Goal: Information Seeking & Learning: Learn about a topic

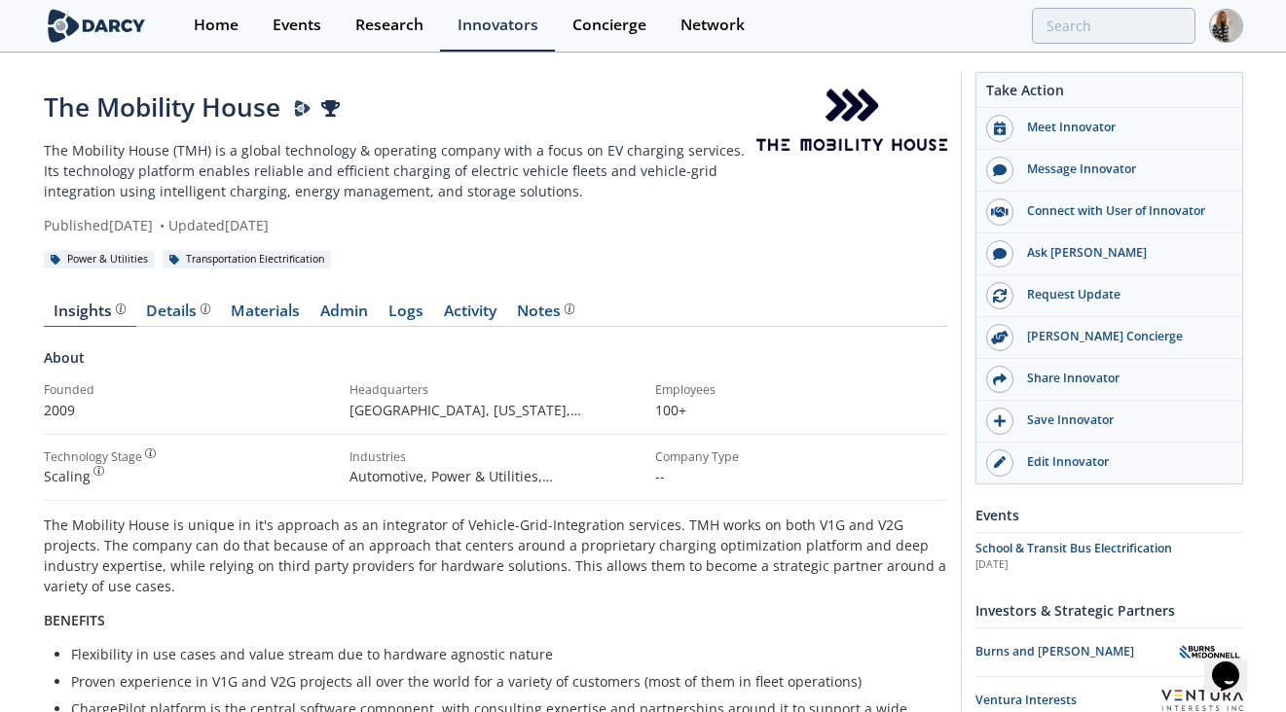
click at [228, 106] on div "The Mobility House" at bounding box center [400, 108] width 713 height 38
copy div "The Mobility House"
click at [125, 116] on div "The Mobility House" at bounding box center [400, 108] width 713 height 38
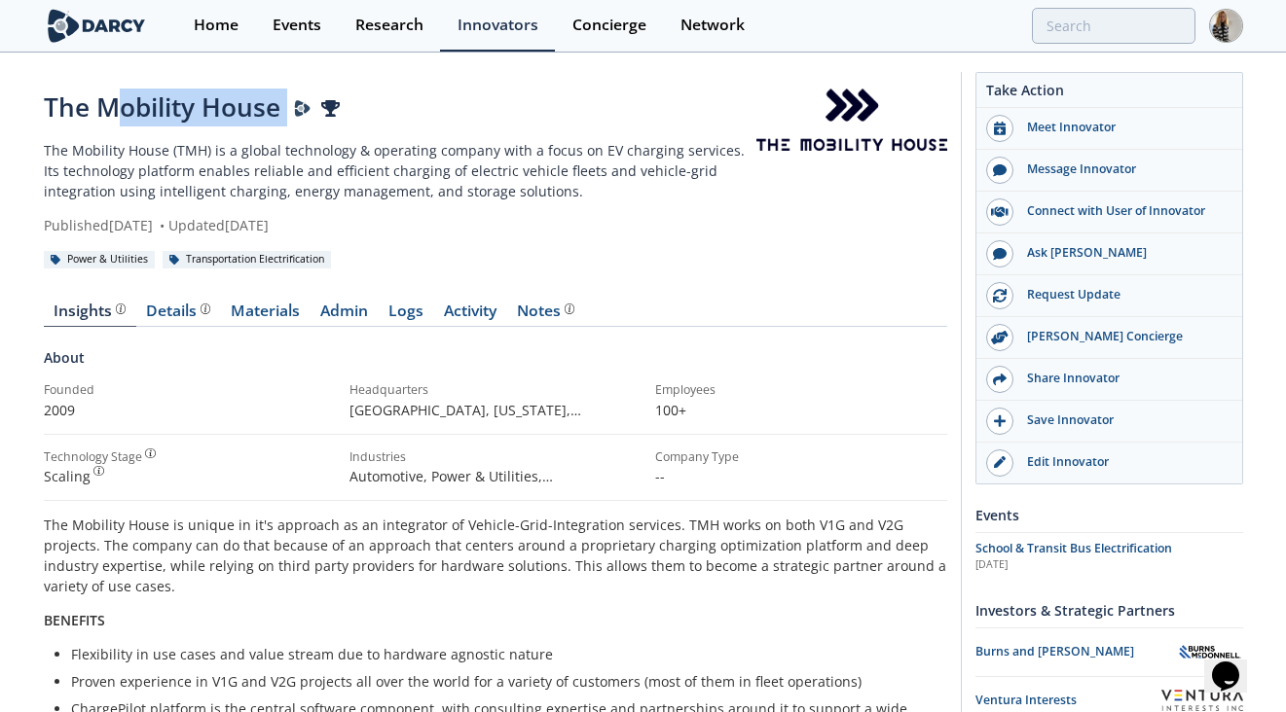
click at [125, 116] on div "The Mobility House" at bounding box center [400, 108] width 713 height 38
copy div "The Mobility House"
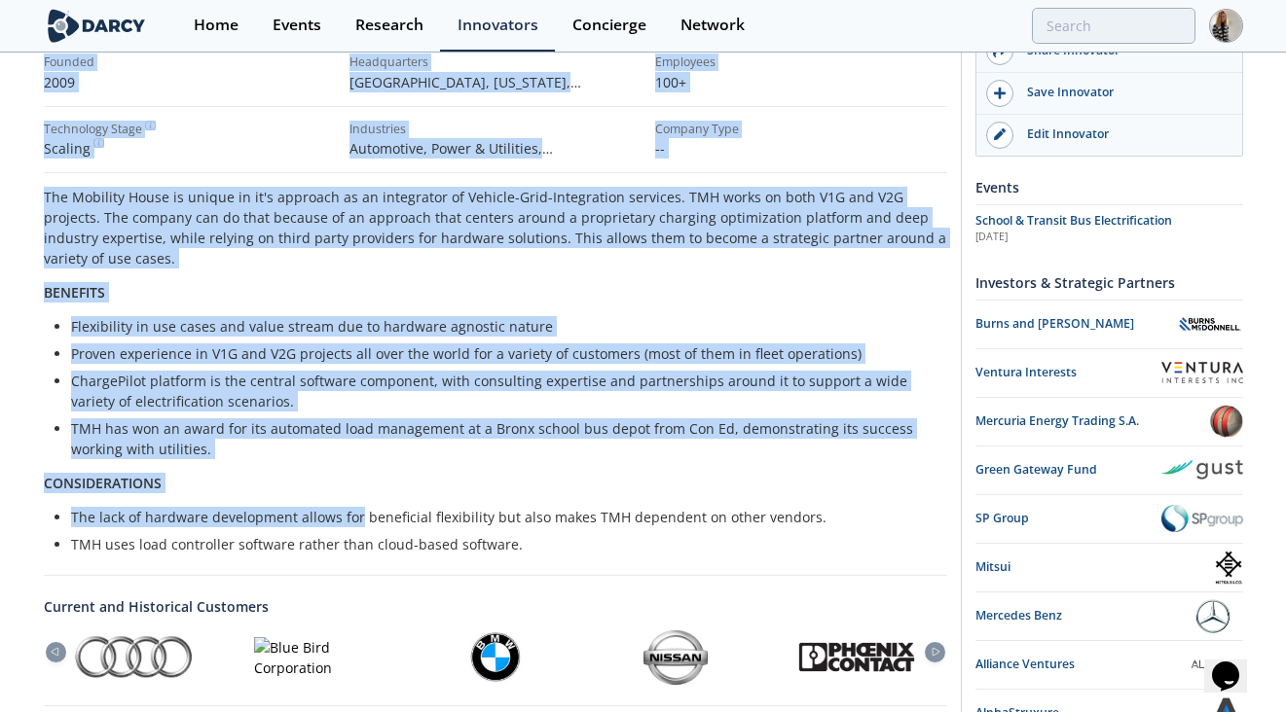
scroll to position [334, 0]
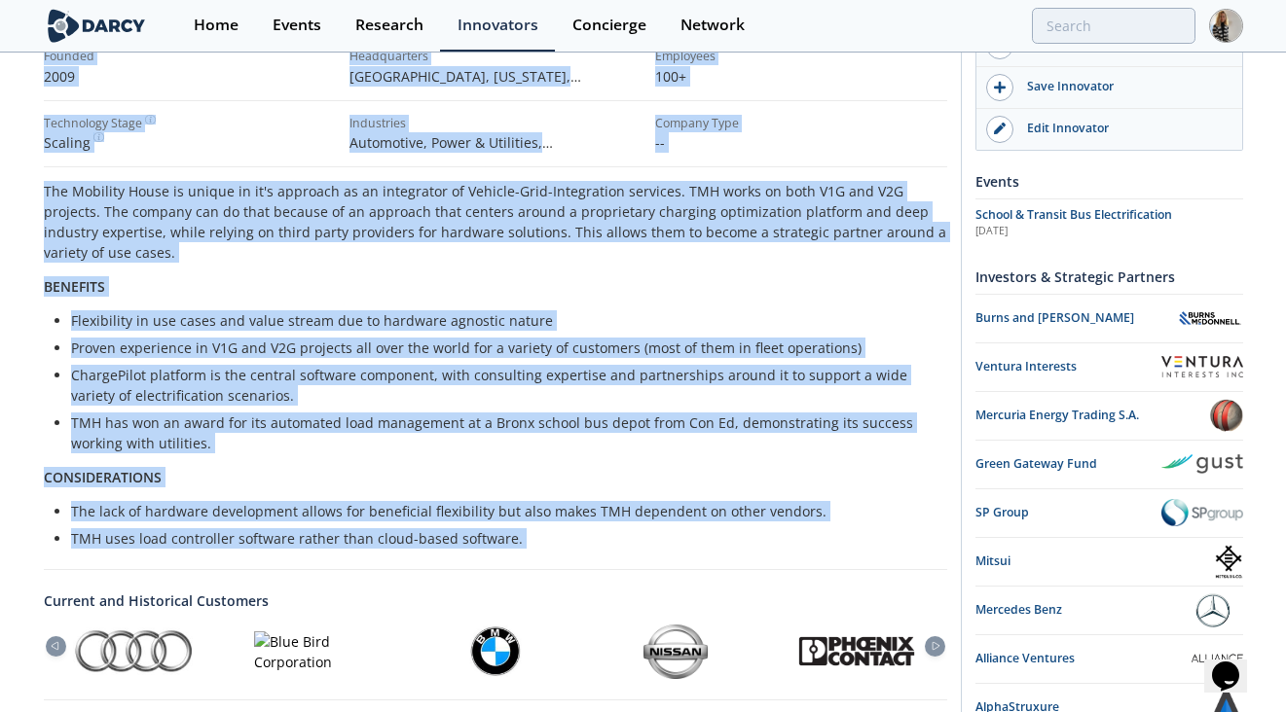
drag, startPoint x: 42, startPoint y: 94, endPoint x: 527, endPoint y: 541, distance: 659.2
click at [527, 541] on div "The Mobility House The Mobility House (TMH) is a global technology & operating …" at bounding box center [643, 415] width 1286 height 1388
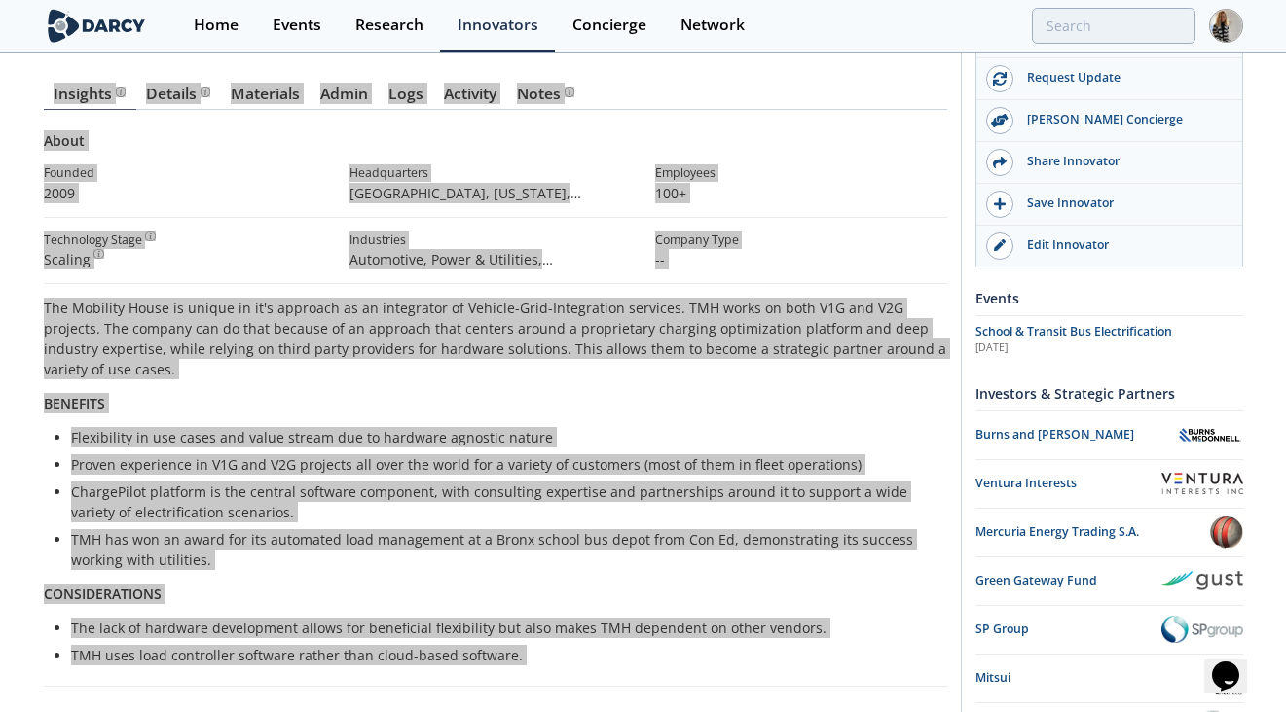
scroll to position [158, 0]
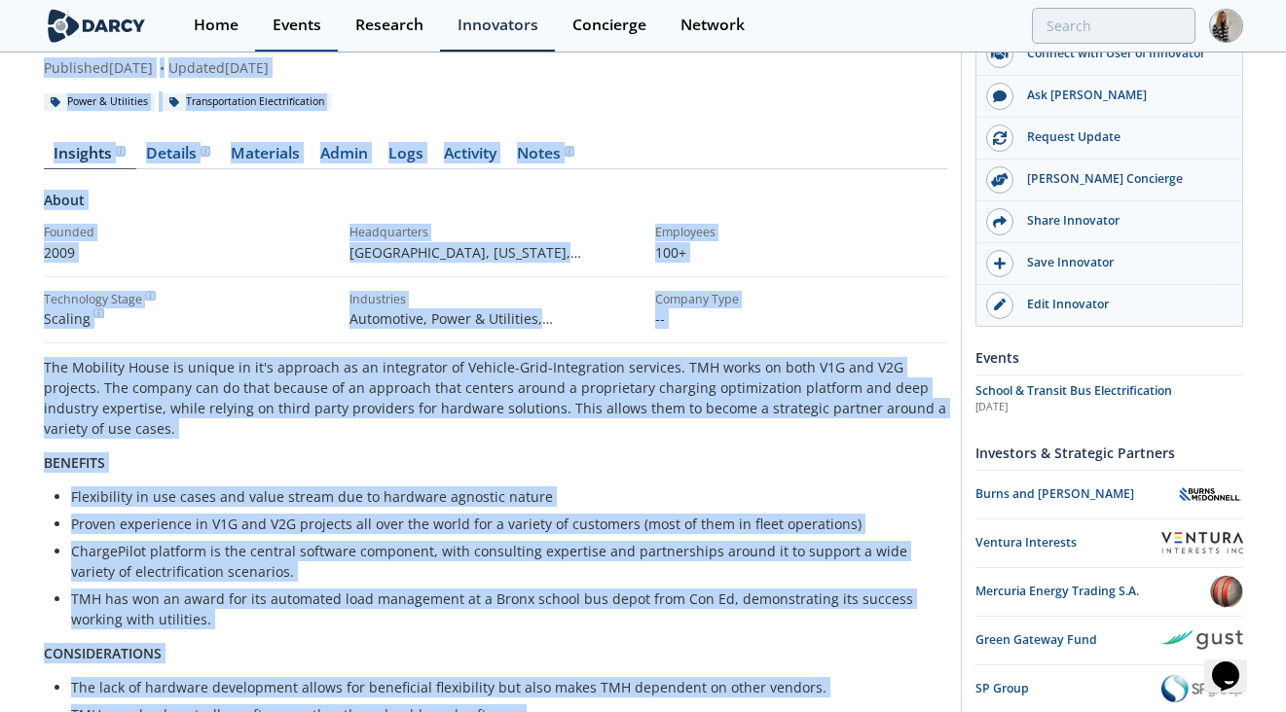
click at [297, 24] on div "Events" at bounding box center [297, 26] width 49 height 16
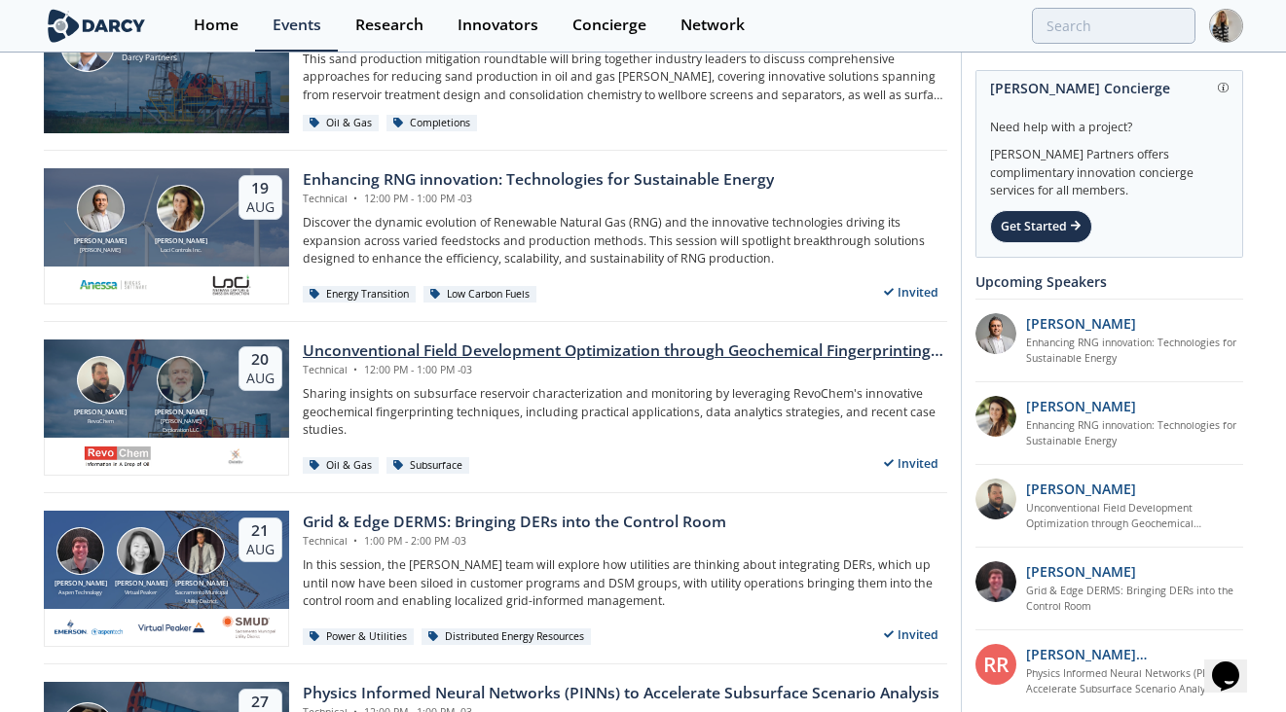
scroll to position [137, 0]
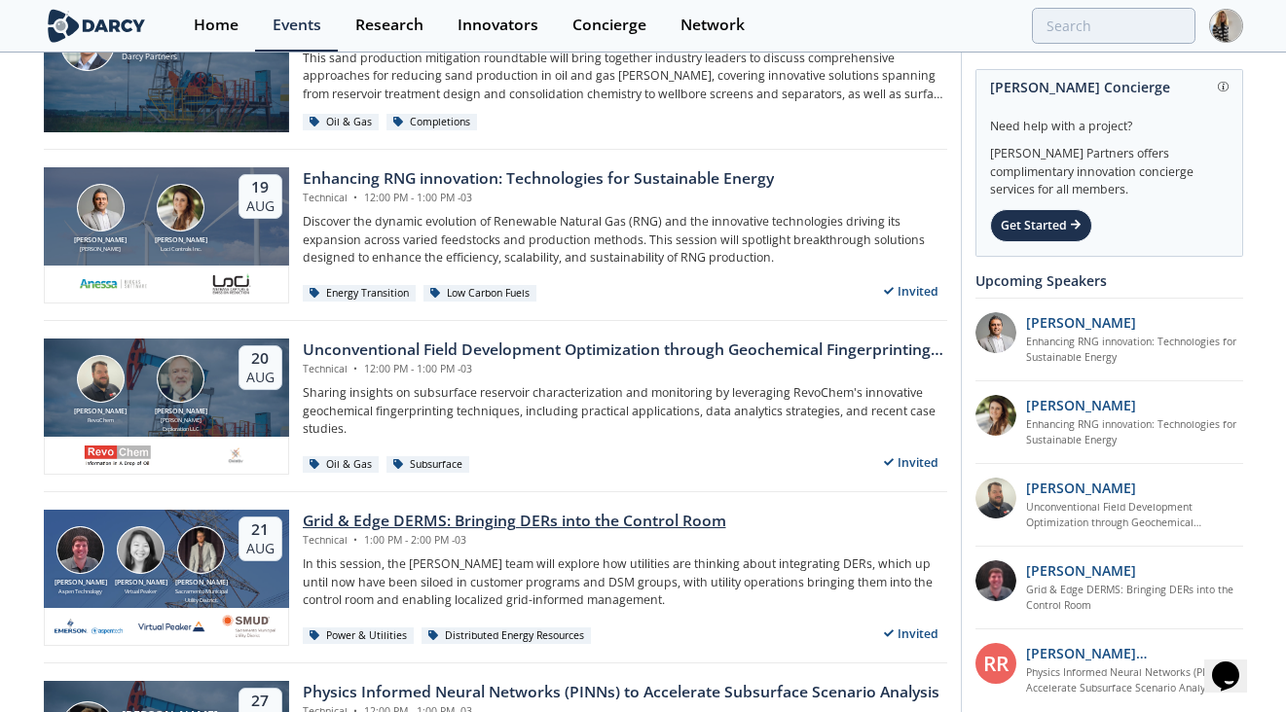
click at [660, 517] on div "Grid & Edge DERMS: Bringing DERs into the Control Room" at bounding box center [514, 521] width 423 height 23
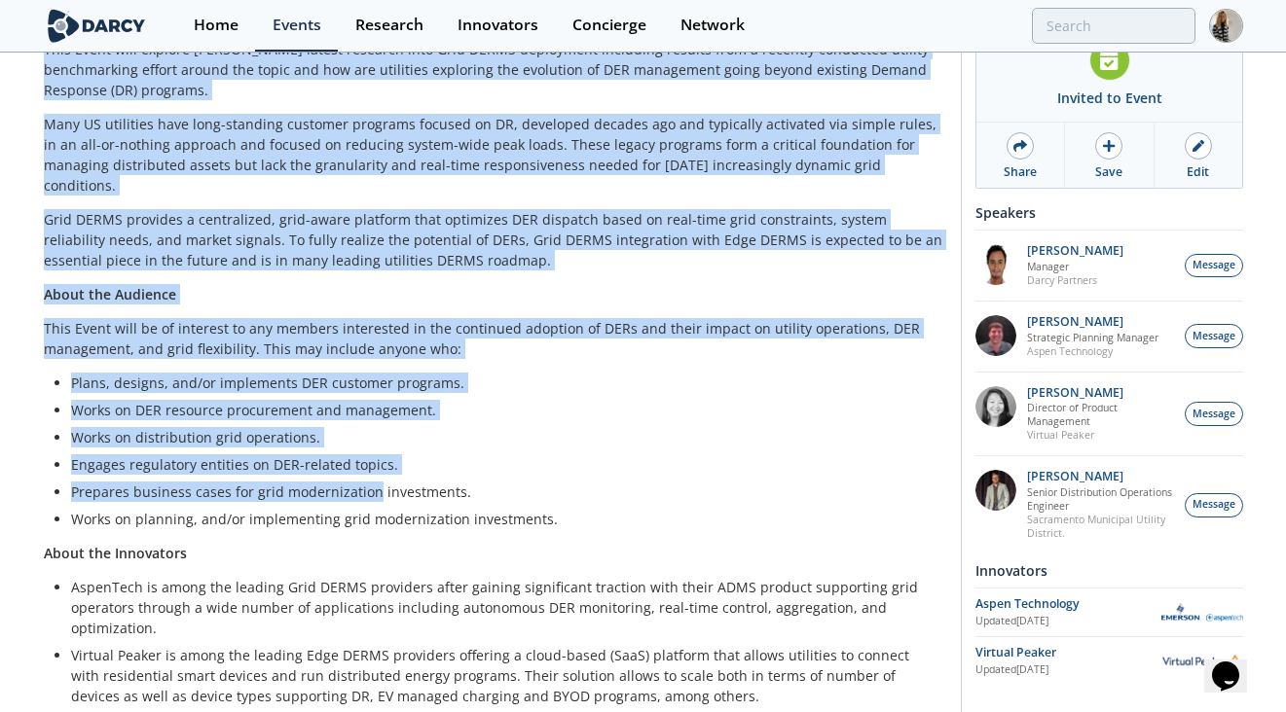
scroll to position [362, 0]
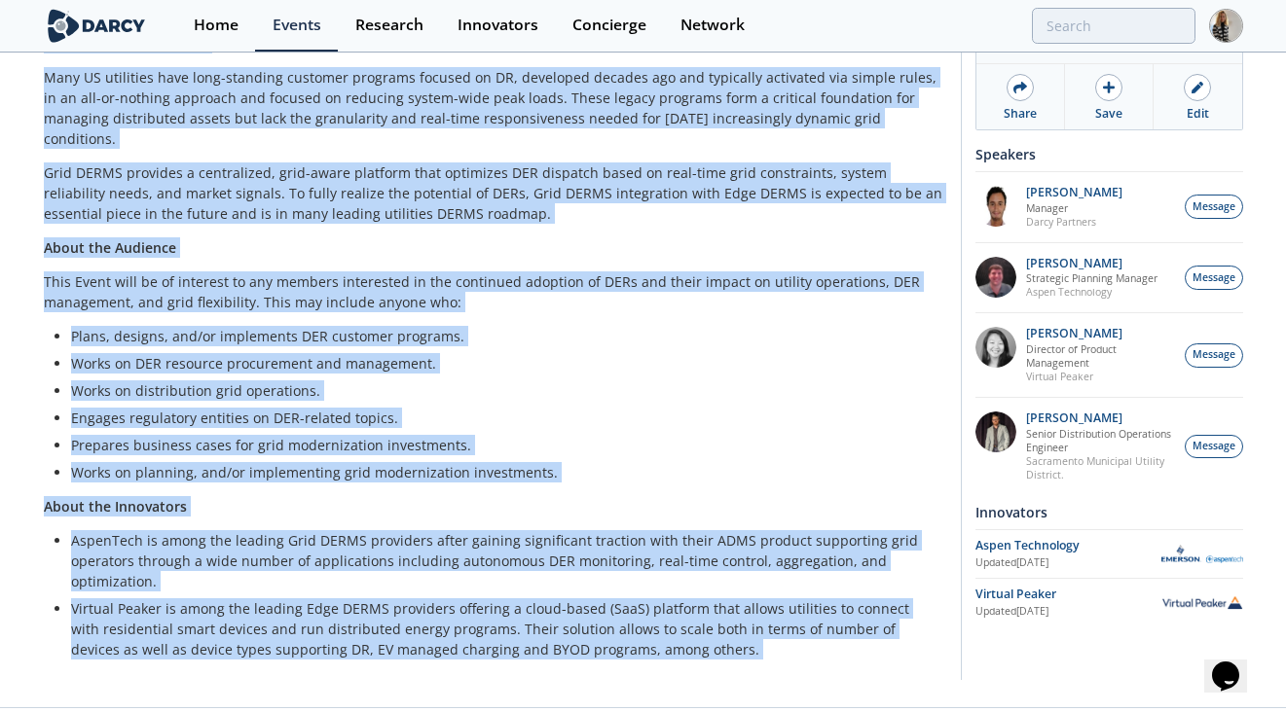
drag, startPoint x: 45, startPoint y: 107, endPoint x: 672, endPoint y: 604, distance: 800.2
click at [672, 604] on div "Grid & Edge DERMS: Bringing DERs into the Control Room Technical • [DATE] 1:00 …" at bounding box center [495, 199] width 903 height 947
copy div "Lore & Ipsu DOLOR: Sitametc ADIp elit sed Doeiusm Temp Incididun • Utlabo 79, 9…"
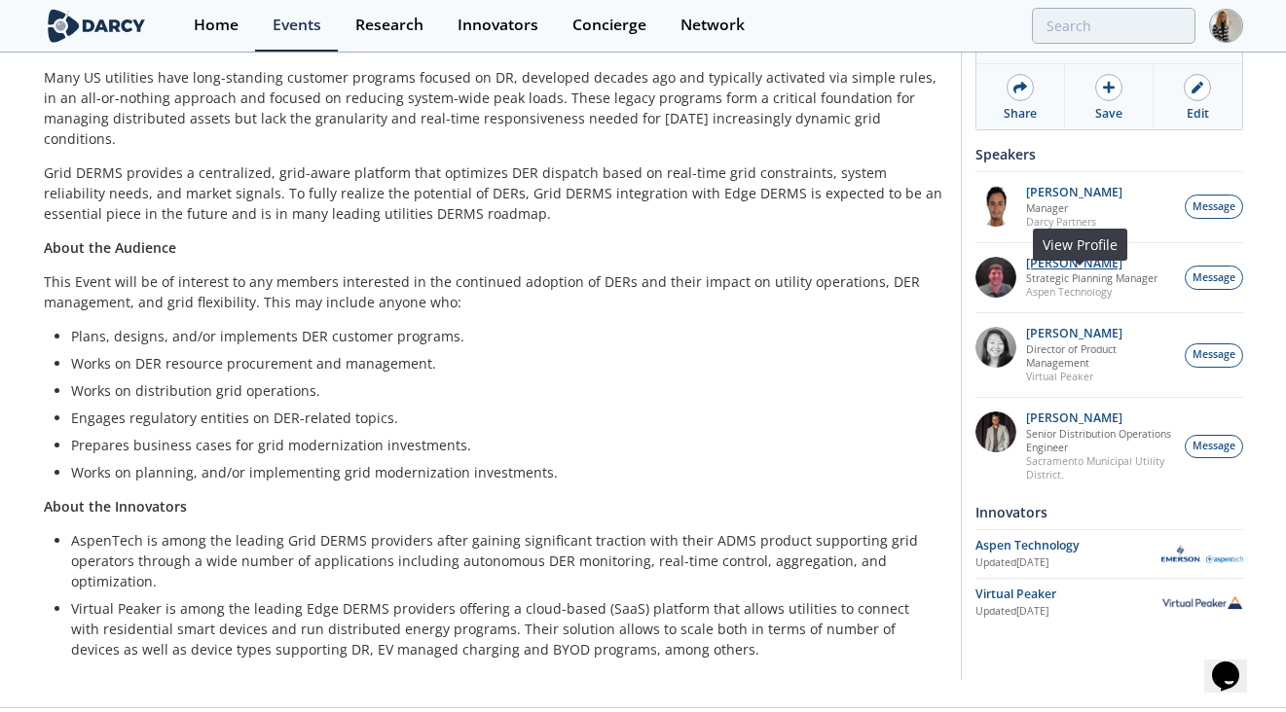
click at [1062, 271] on p "[PERSON_NAME]" at bounding box center [1091, 264] width 131 height 14
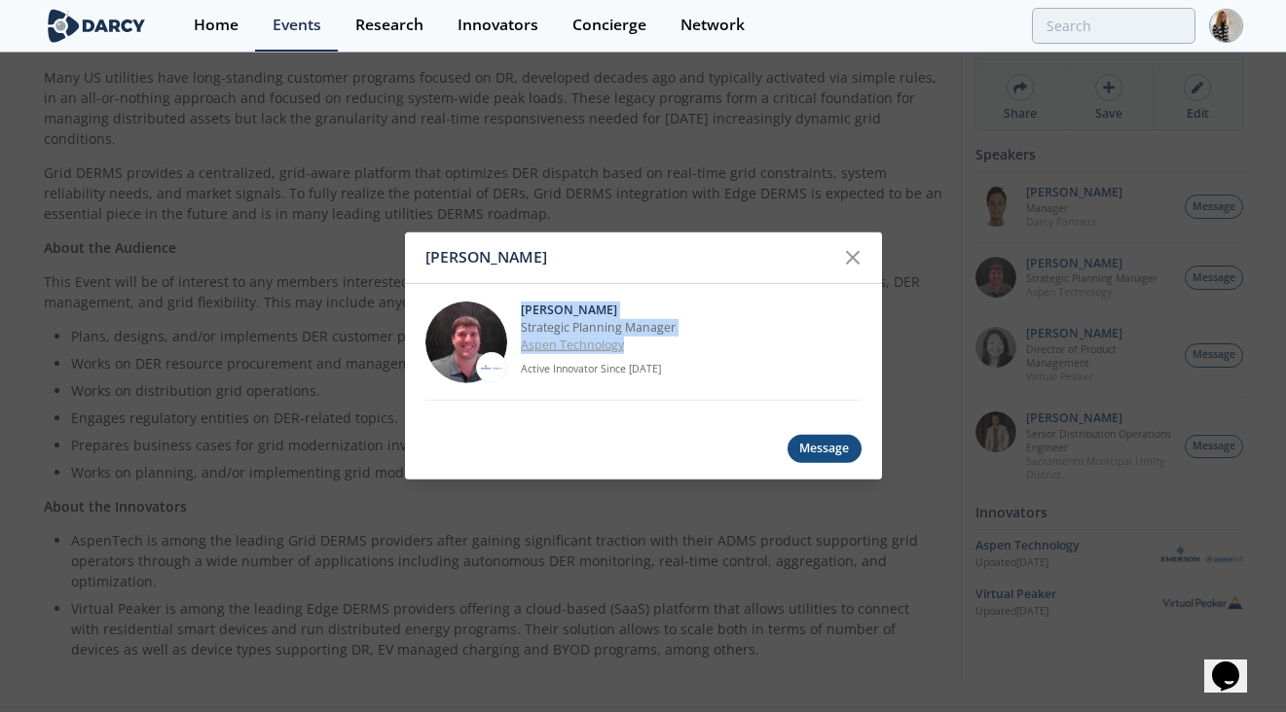
drag, startPoint x: 514, startPoint y: 302, endPoint x: 633, endPoint y: 347, distance: 126.9
click at [633, 347] on div "[PERSON_NAME] Strategic Planning Manager Aspen Technology Active Innovator Sinc…" at bounding box center [643, 342] width 436 height 117
copy div "[PERSON_NAME] Strategic Planning Manager Aspen Technology"
click at [853, 252] on icon at bounding box center [852, 257] width 23 height 23
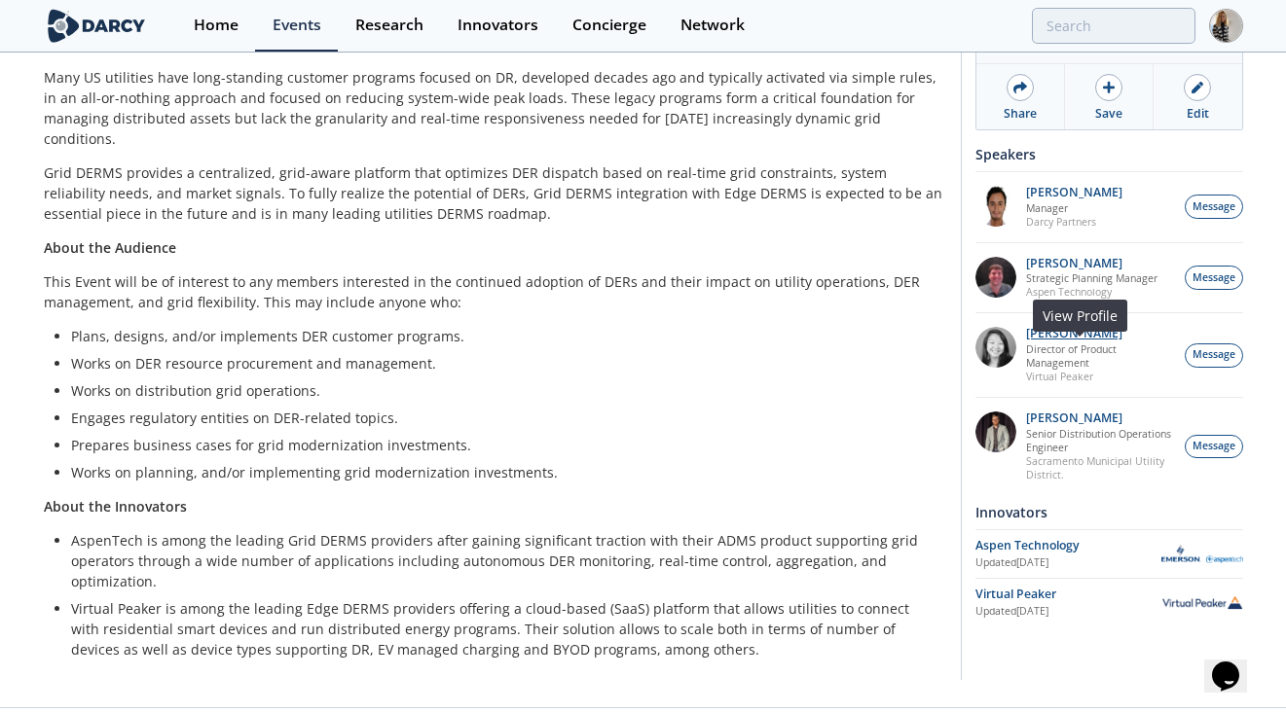
click at [1055, 341] on p "[PERSON_NAME]" at bounding box center [1100, 334] width 148 height 14
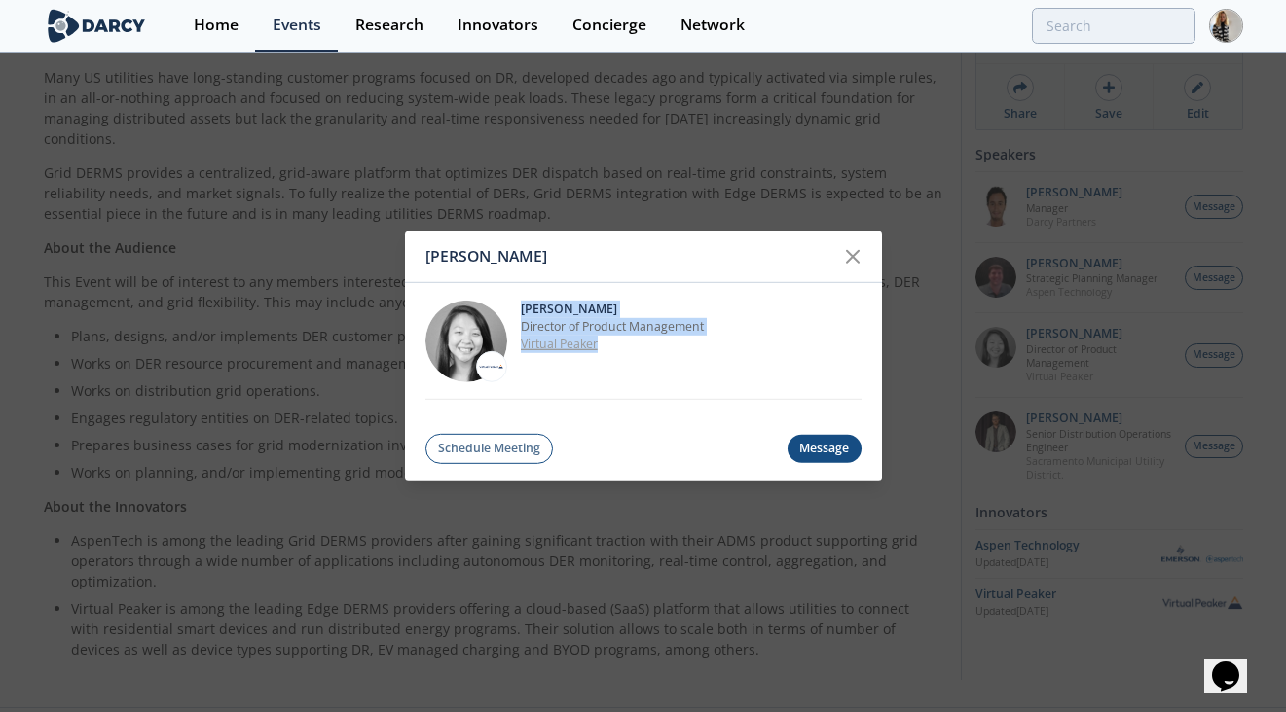
drag, startPoint x: 523, startPoint y: 304, endPoint x: 620, endPoint y: 342, distance: 104.5
click at [621, 342] on div "[PERSON_NAME] Director of Product Management Virtual Peaker" at bounding box center [691, 341] width 341 height 82
copy div "[PERSON_NAME] Director of Product Management Virtual Peaker"
click at [850, 243] on div at bounding box center [852, 256] width 37 height 37
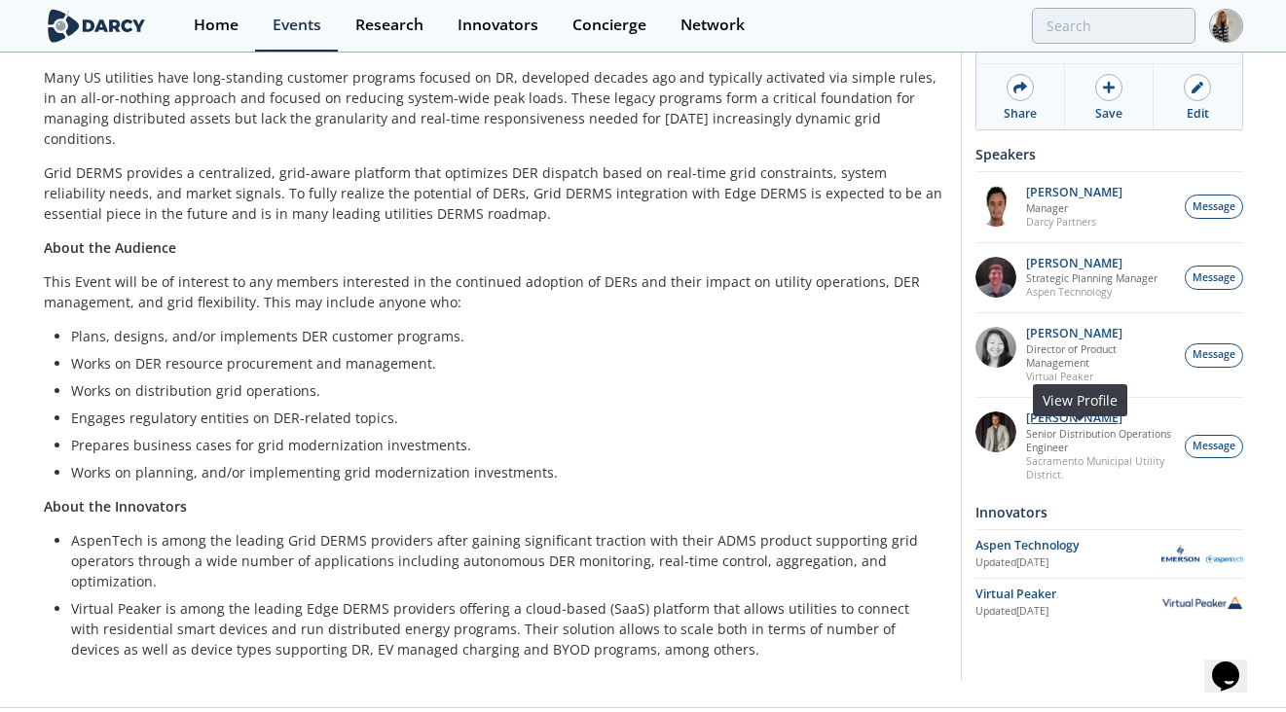
click at [1050, 425] on p "[PERSON_NAME]" at bounding box center [1100, 419] width 148 height 14
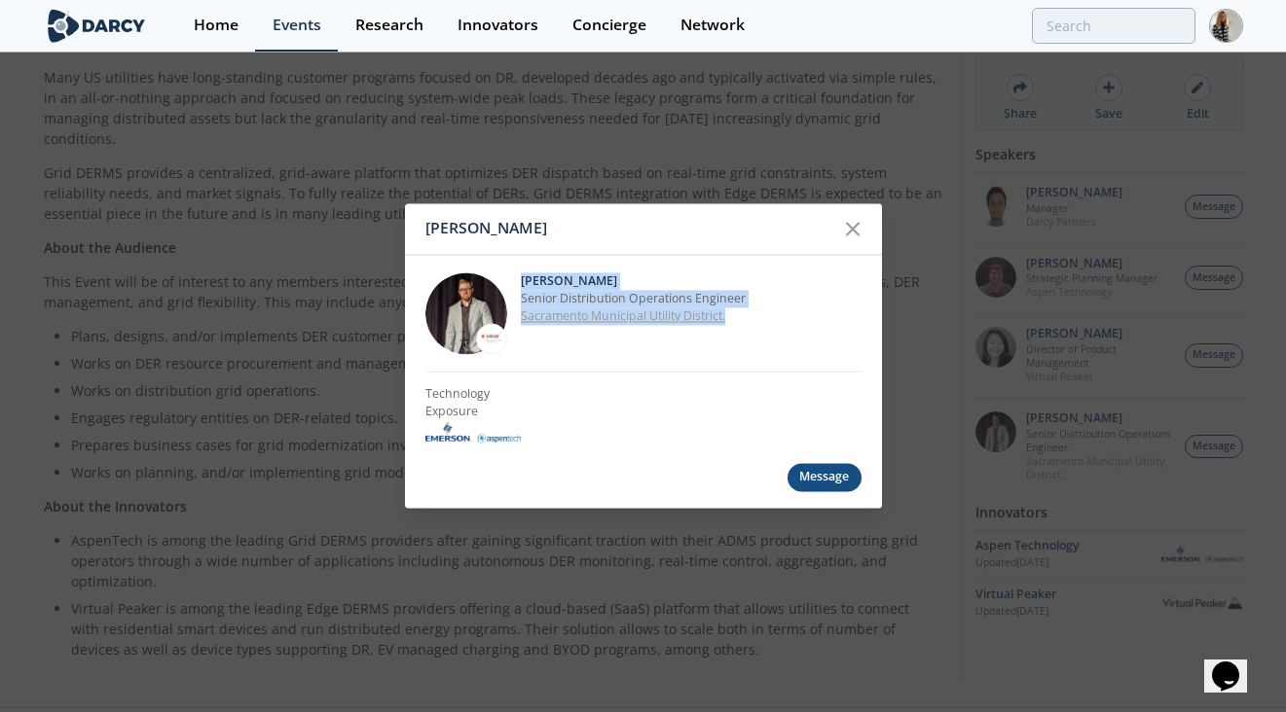
drag, startPoint x: 522, startPoint y: 281, endPoint x: 730, endPoint y: 314, distance: 210.9
click at [730, 314] on div "[PERSON_NAME] Senior Distribution Operations Engineer Sacramento Municipal Util…" at bounding box center [691, 314] width 341 height 82
copy div "[PERSON_NAME] Senior Distribution Operations Engineer Sacramento Municipal Util…"
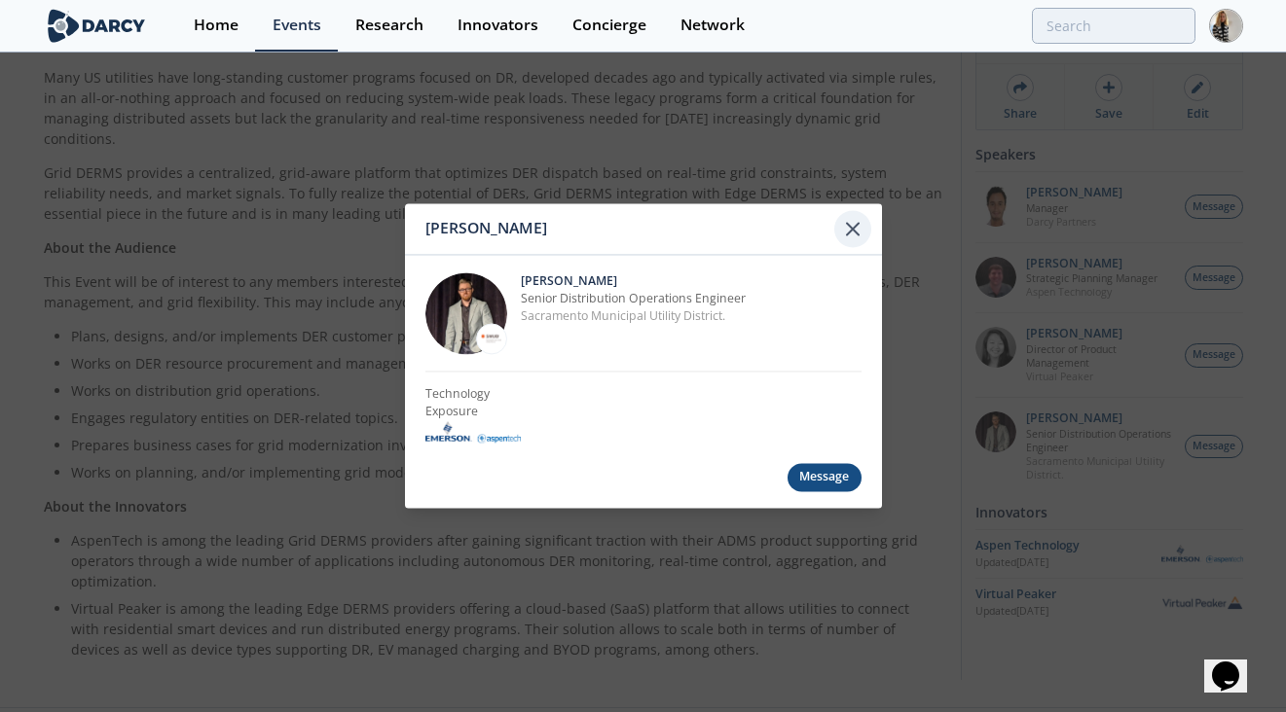
click at [857, 220] on icon at bounding box center [852, 228] width 23 height 23
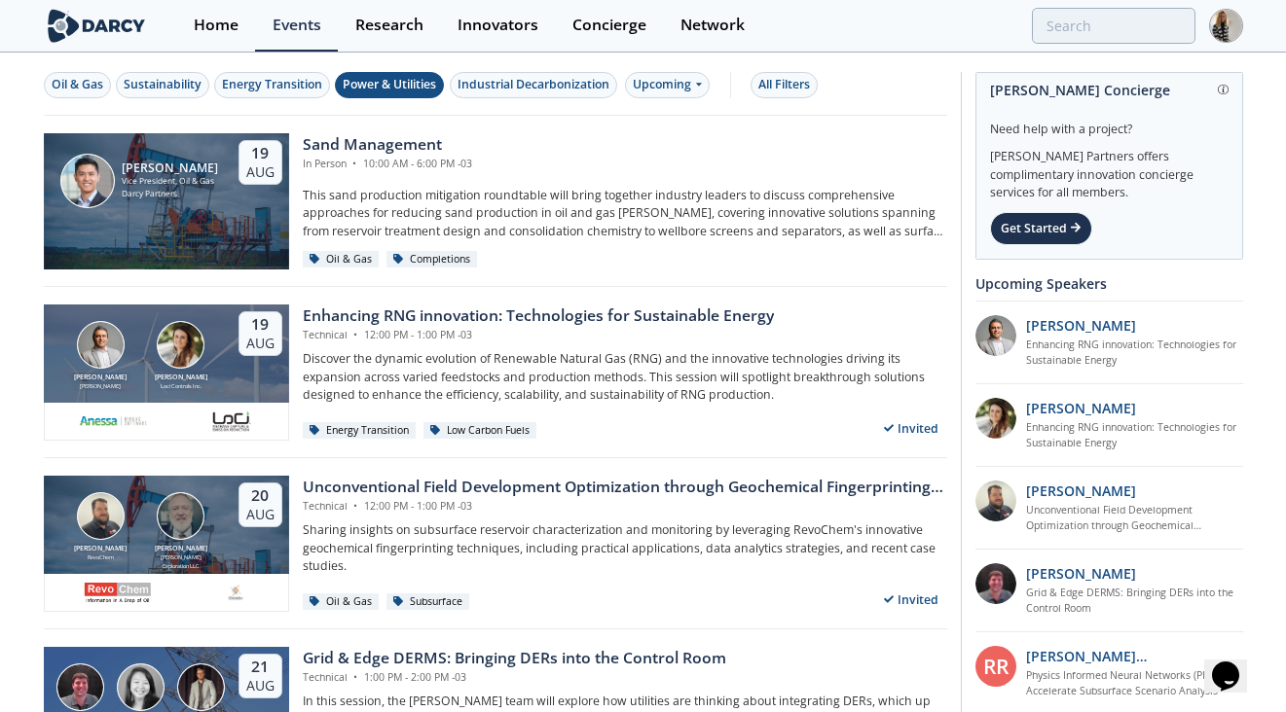
click at [433, 84] on div "Power & Utilities" at bounding box center [389, 85] width 93 height 18
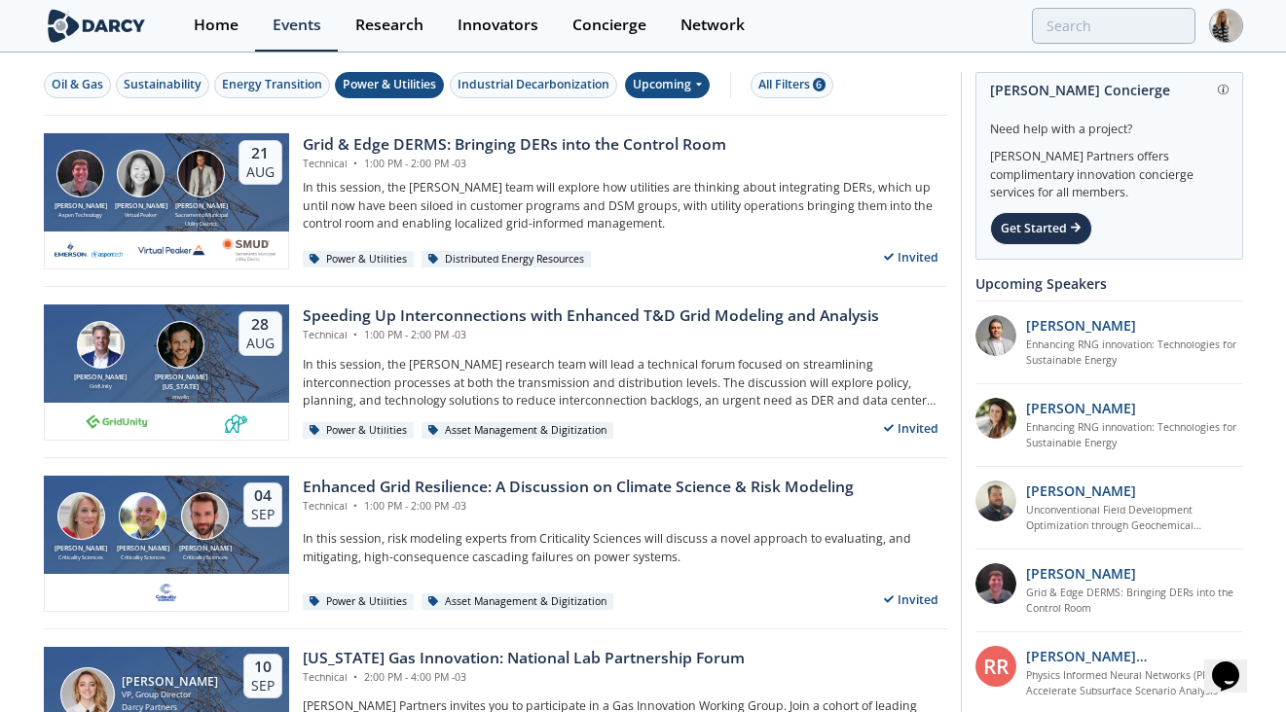
click at [687, 89] on div "Upcoming" at bounding box center [667, 85] width 85 height 26
click at [675, 145] on div "Past" at bounding box center [691, 148] width 121 height 31
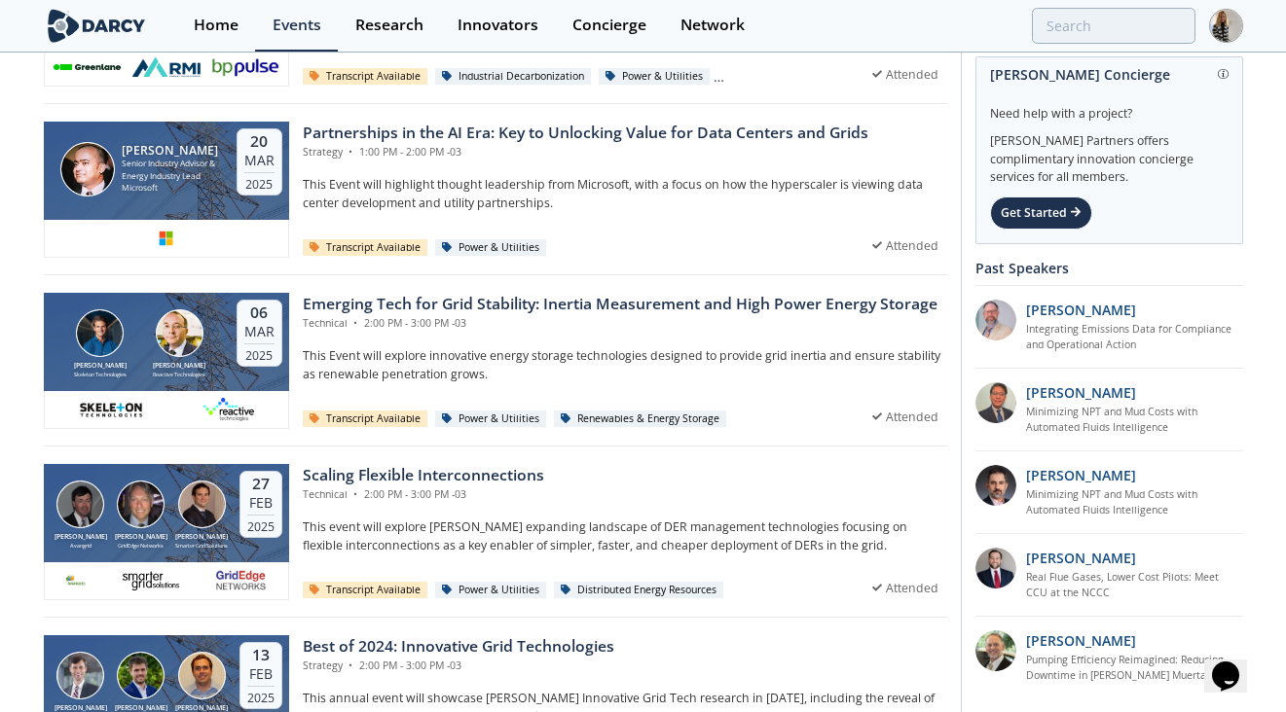
scroll to position [2570, 0]
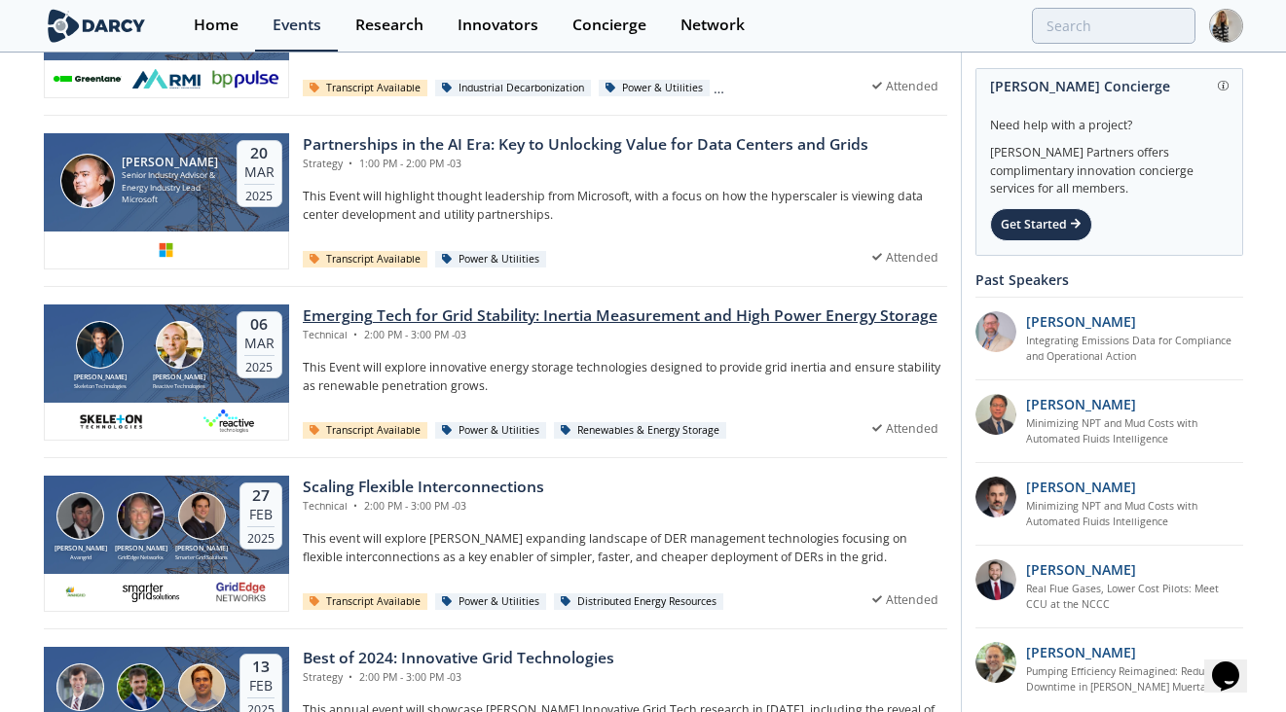
click at [642, 317] on div "Emerging Tech for Grid Stability: Inertia Measurement and High Power Energy Sto…" at bounding box center [620, 316] width 635 height 23
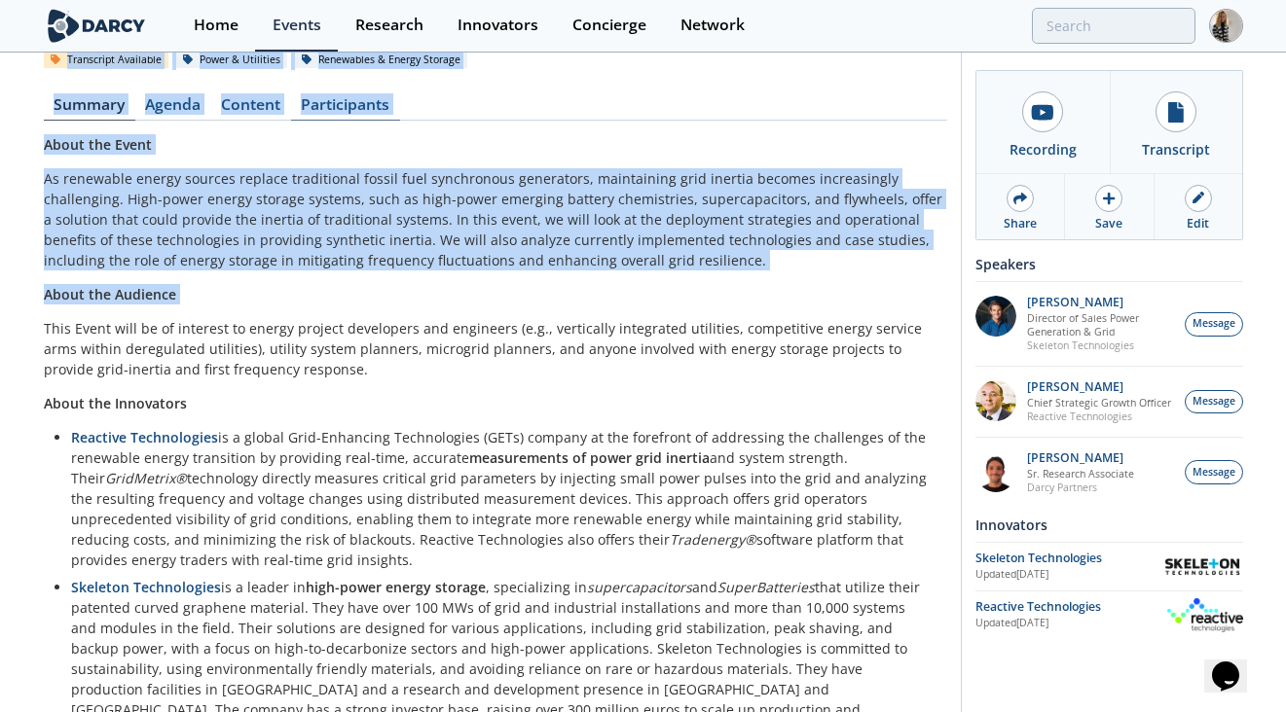
scroll to position [306, 0]
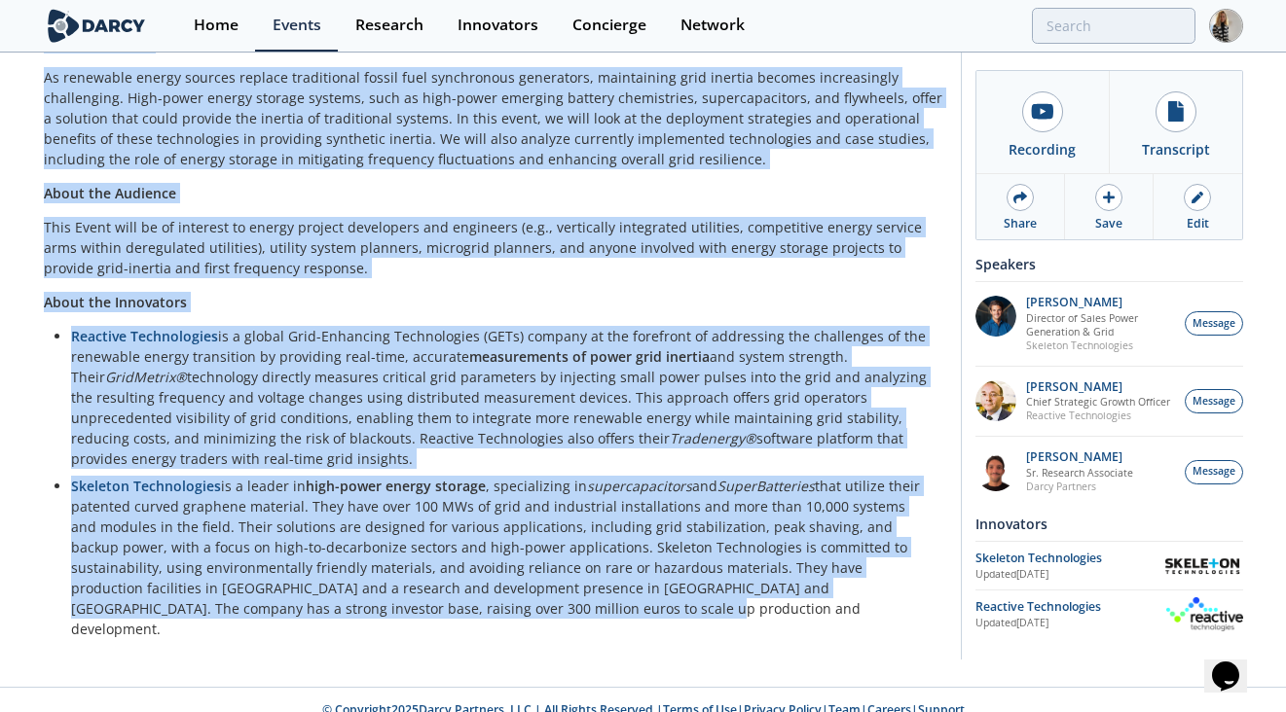
drag, startPoint x: 48, startPoint y: 103, endPoint x: 495, endPoint y: 620, distance: 683.8
click at [495, 620] on div "Emerging Tech for Grid Stability: Inertia Measurement and High Power Energy Sto…" at bounding box center [495, 218] width 903 height 870
copy div "Loremips Dolo sit Amet Consectet: Adipisc Elitseddoei tem Inci Utlab Etdolo Mag…"
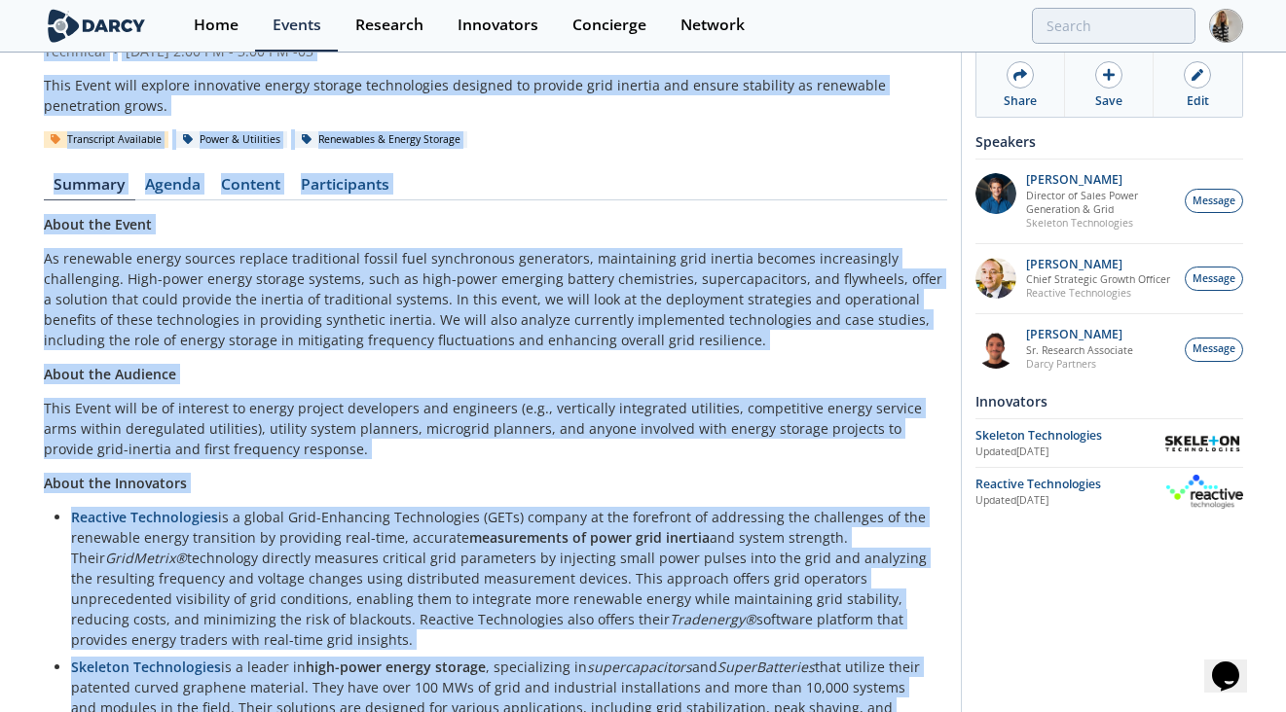
scroll to position [0, 0]
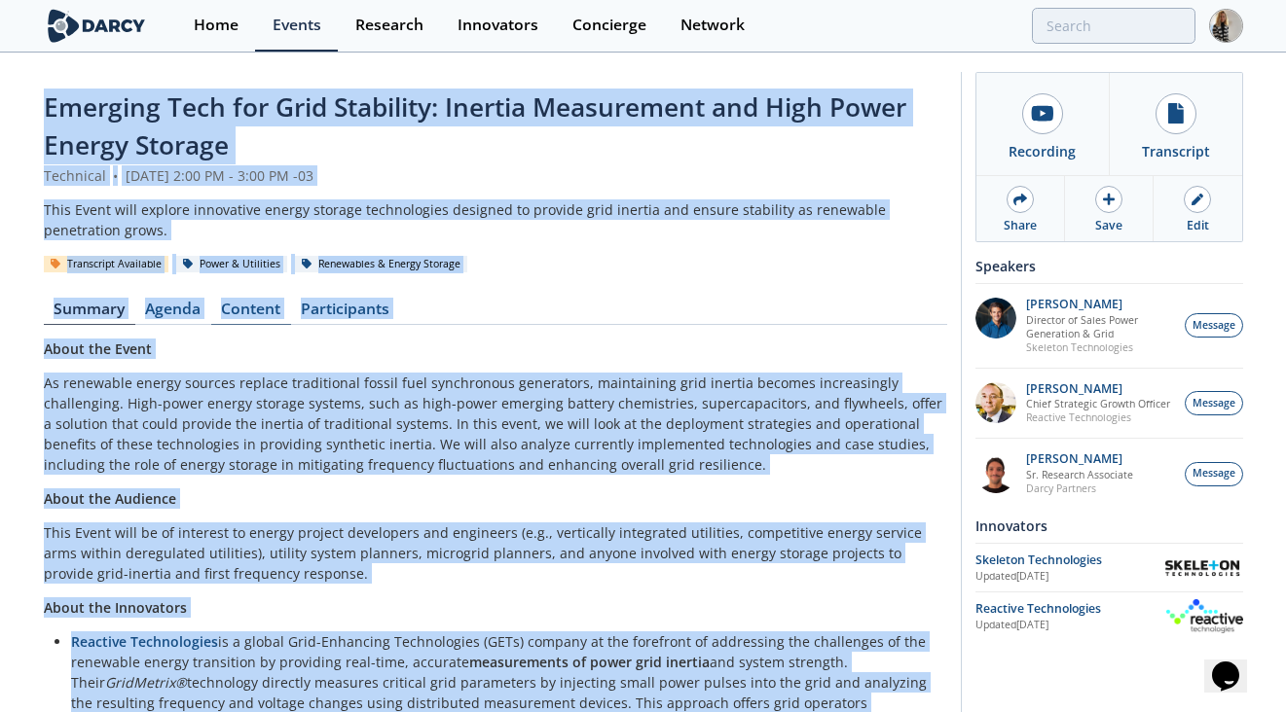
click at [279, 322] on link "Content" at bounding box center [251, 313] width 80 height 23
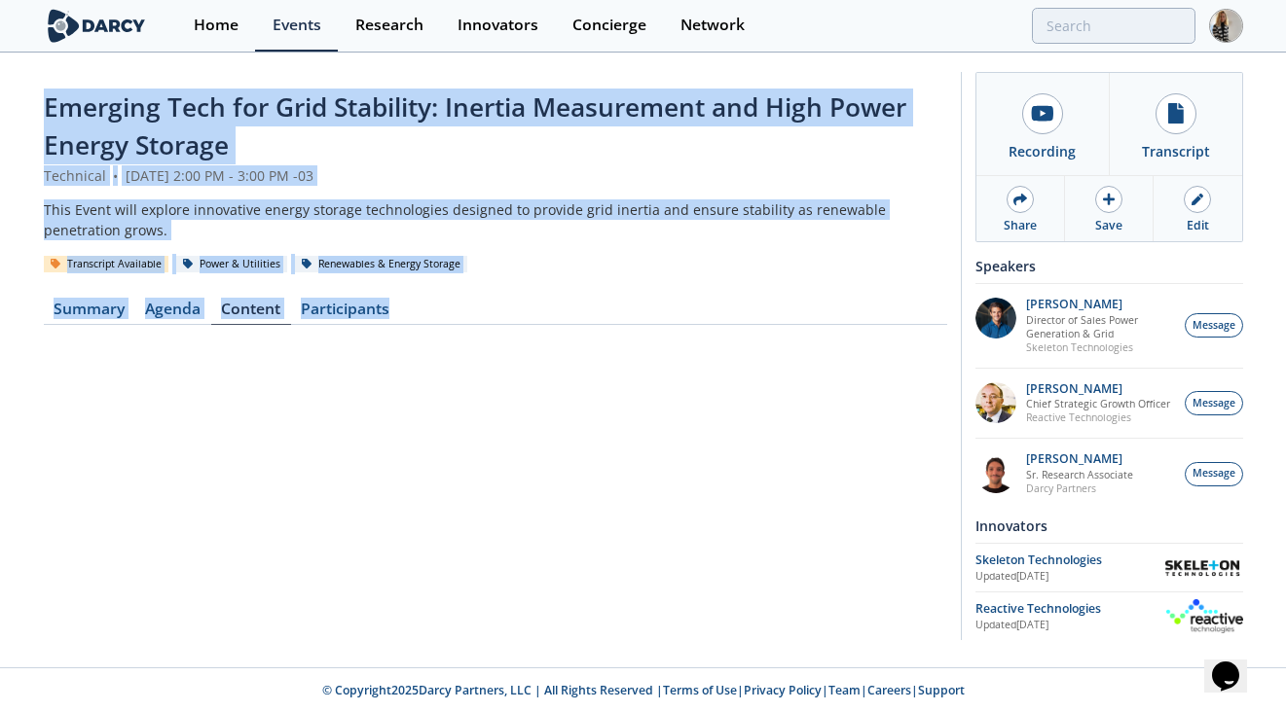
click at [524, 262] on div "Transcript Available Power & Utilities Renewables & Energy Storage" at bounding box center [495, 264] width 903 height 20
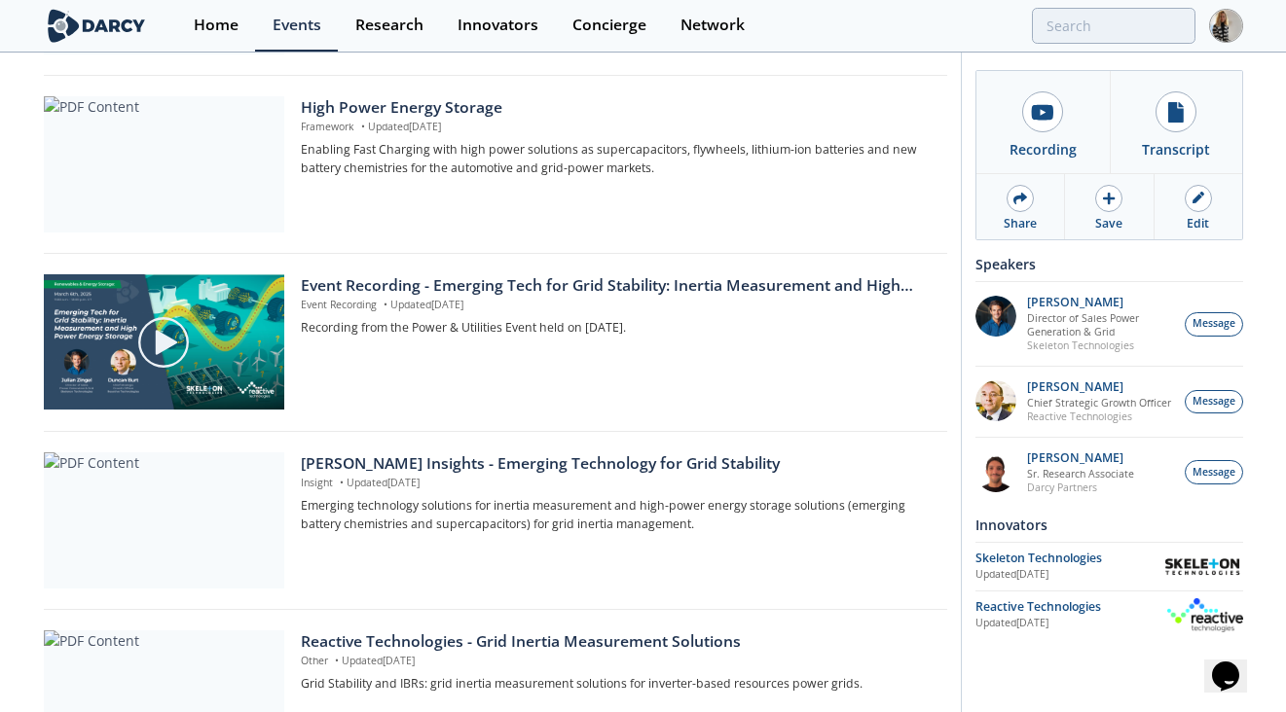
scroll to position [450, 0]
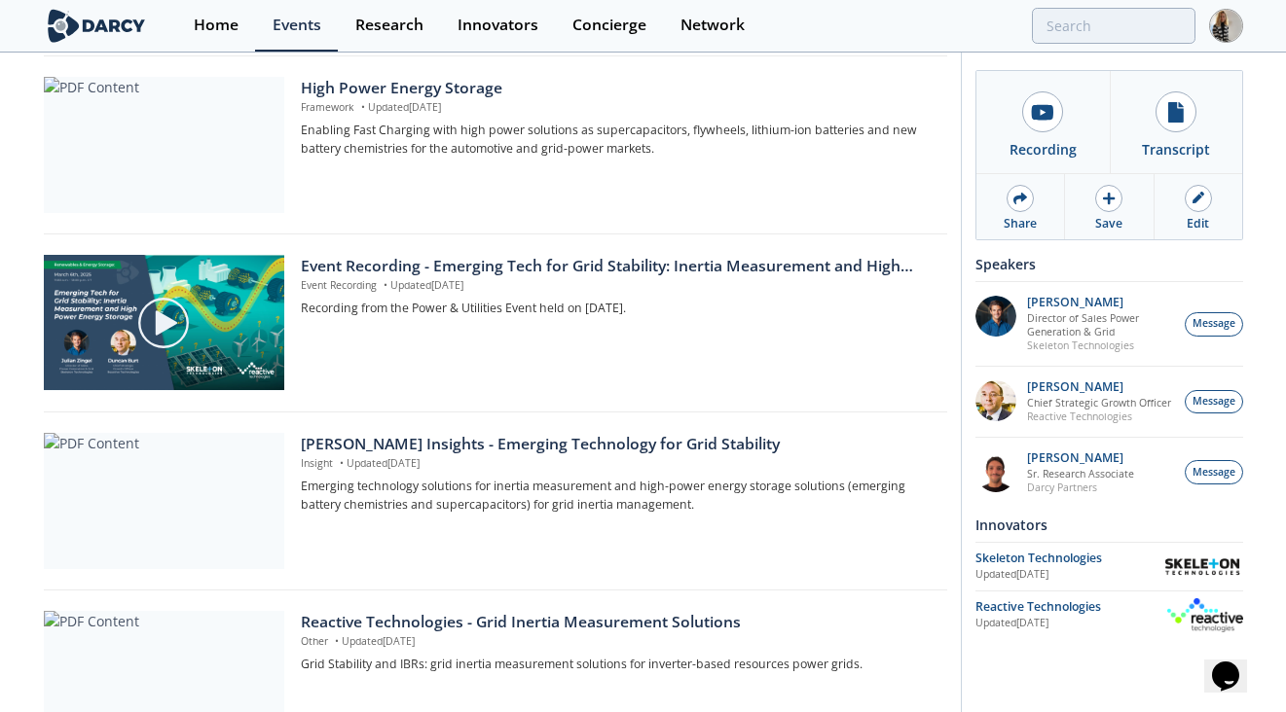
click at [520, 448] on div "[PERSON_NAME] Insights - Emerging Technology for Grid Stability" at bounding box center [617, 444] width 632 height 23
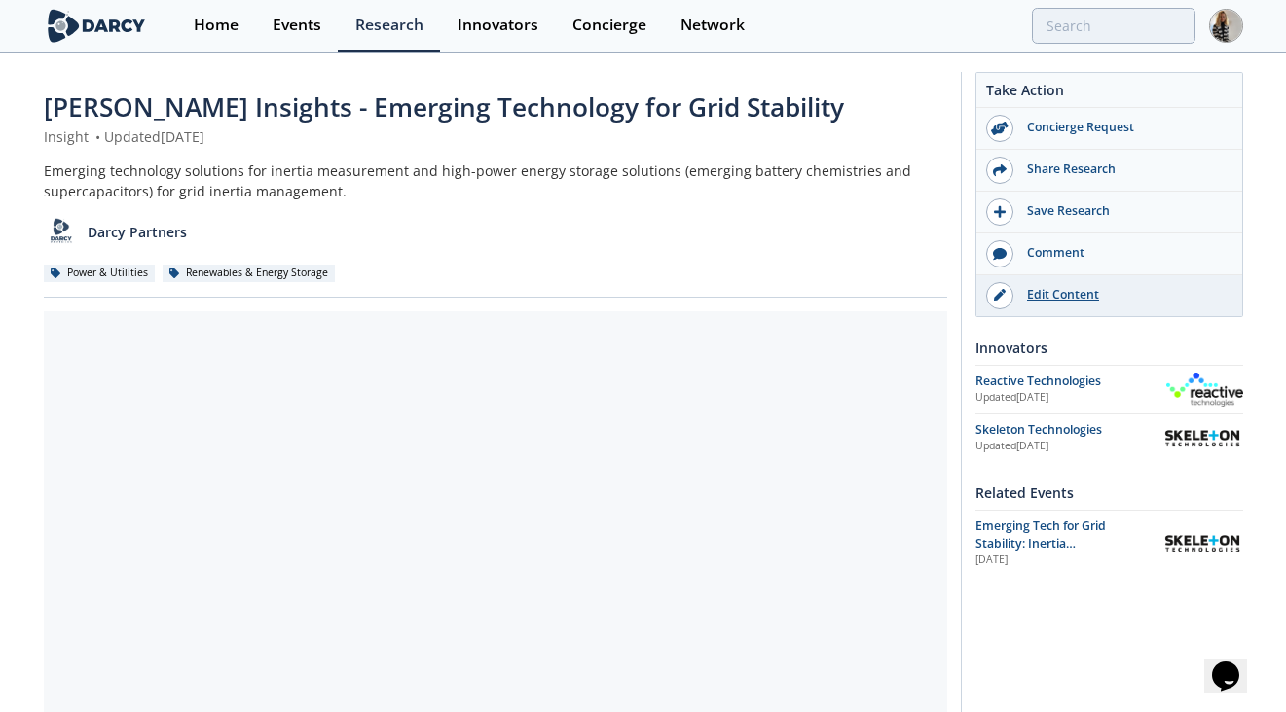
click at [1063, 298] on div "Edit Content" at bounding box center [1122, 295] width 218 height 18
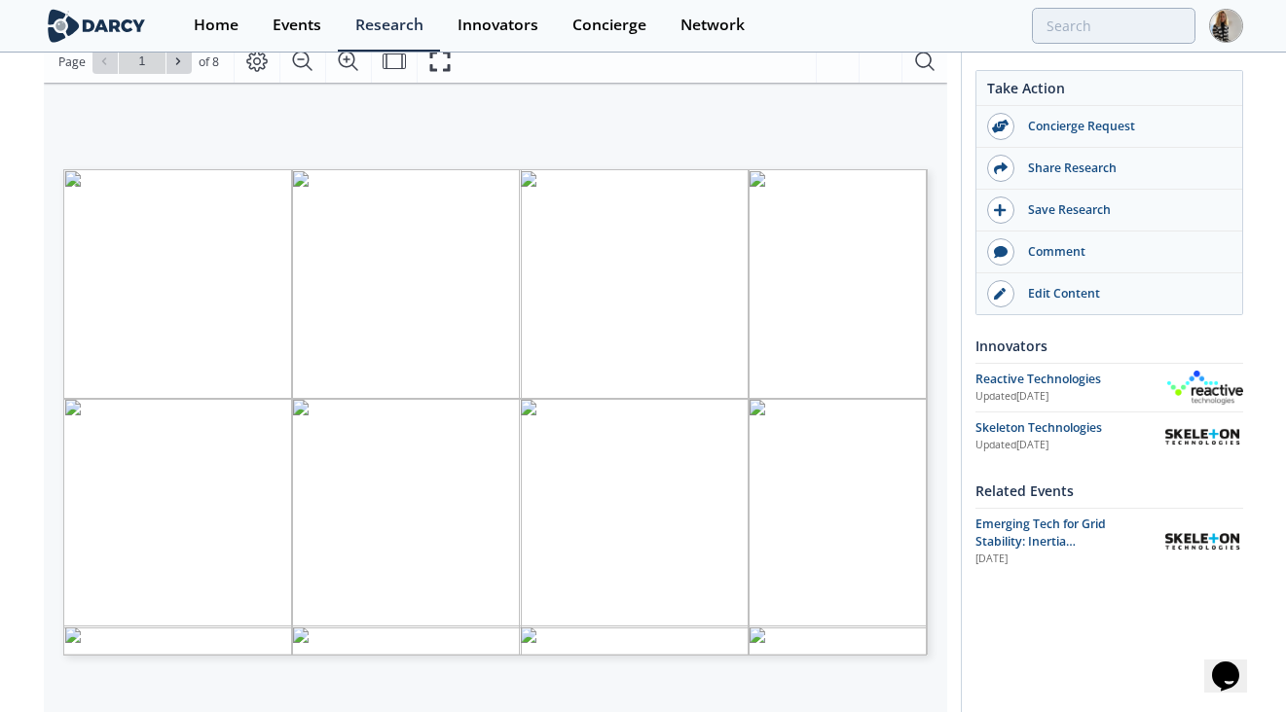
scroll to position [274, 0]
click at [184, 60] on span at bounding box center [179, 59] width 14 height 14
type input "2"
click at [184, 60] on icon at bounding box center [178, 59] width 12 height 12
type input "3"
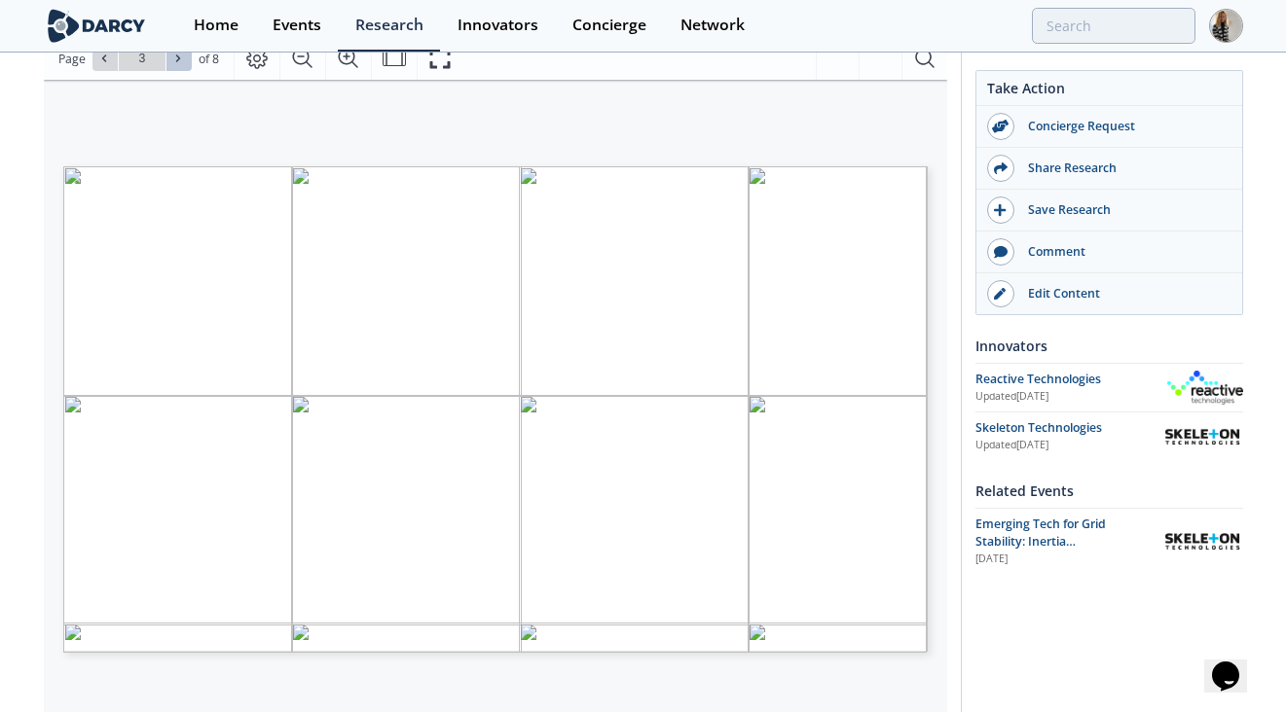
click at [183, 60] on icon at bounding box center [178, 59] width 12 height 12
click at [182, 60] on icon at bounding box center [178, 59] width 12 height 12
click at [181, 60] on icon at bounding box center [178, 59] width 12 height 12
click at [178, 60] on icon at bounding box center [178, 58] width 4 height 7
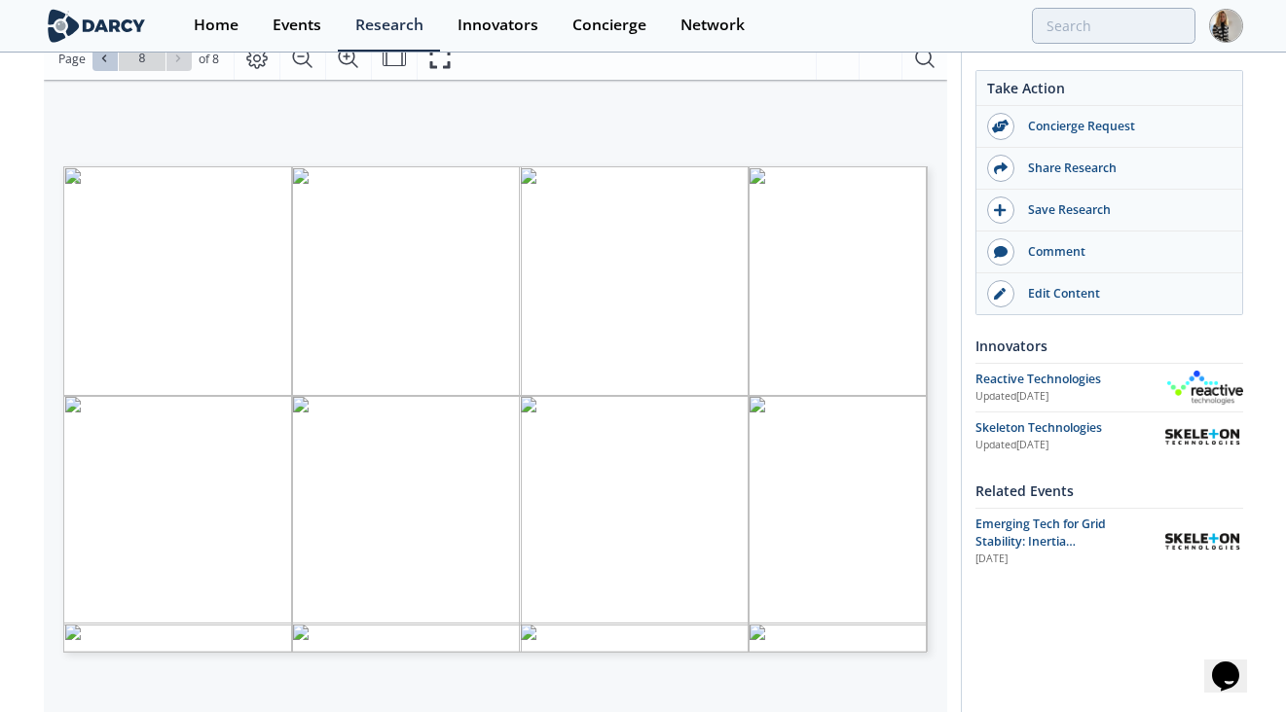
click at [100, 63] on icon at bounding box center [104, 59] width 12 height 12
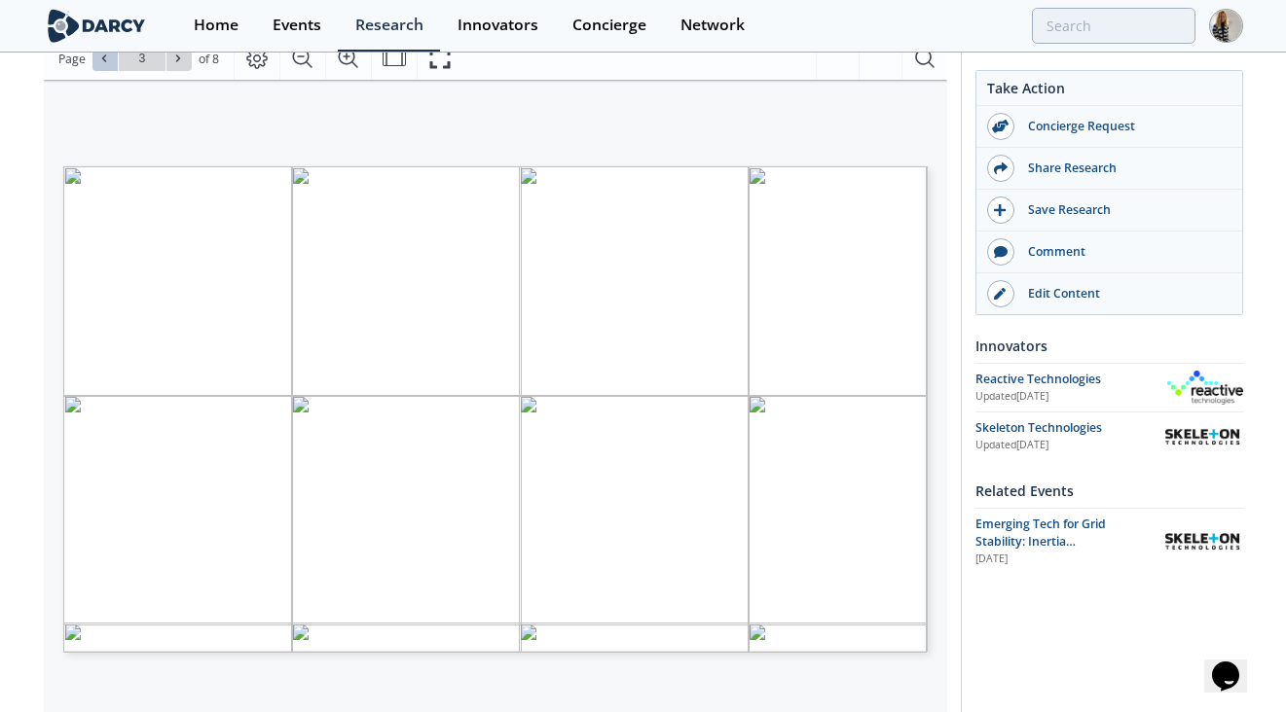
click at [100, 63] on icon at bounding box center [104, 59] width 12 height 12
type input "2"
click at [182, 62] on icon at bounding box center [178, 59] width 12 height 12
type input "3"
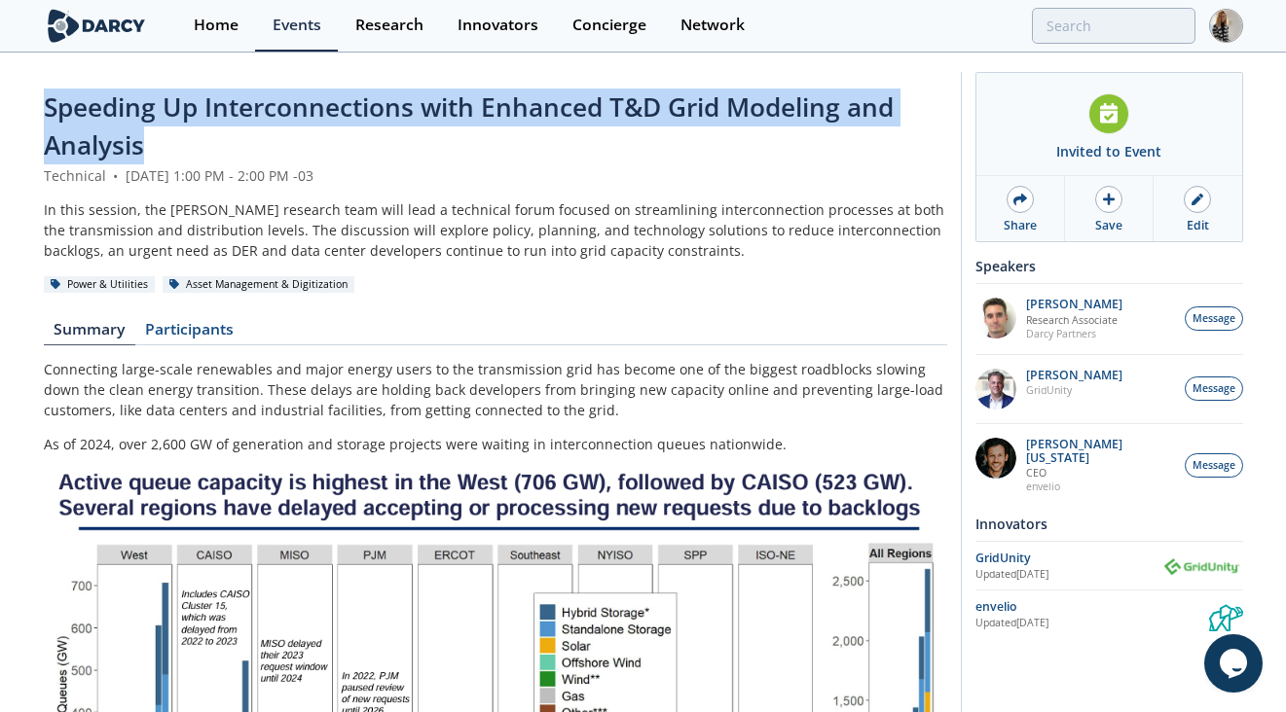
drag, startPoint x: 143, startPoint y: 146, endPoint x: 47, endPoint y: 122, distance: 99.4
click at [47, 122] on span "Speeding Up Interconnections with Enhanced T&D Grid Modeling and Analysis" at bounding box center [469, 126] width 850 height 73
copy span "Speeding Up Interconnections with Enhanced T&D Grid Modeling and Analysis"
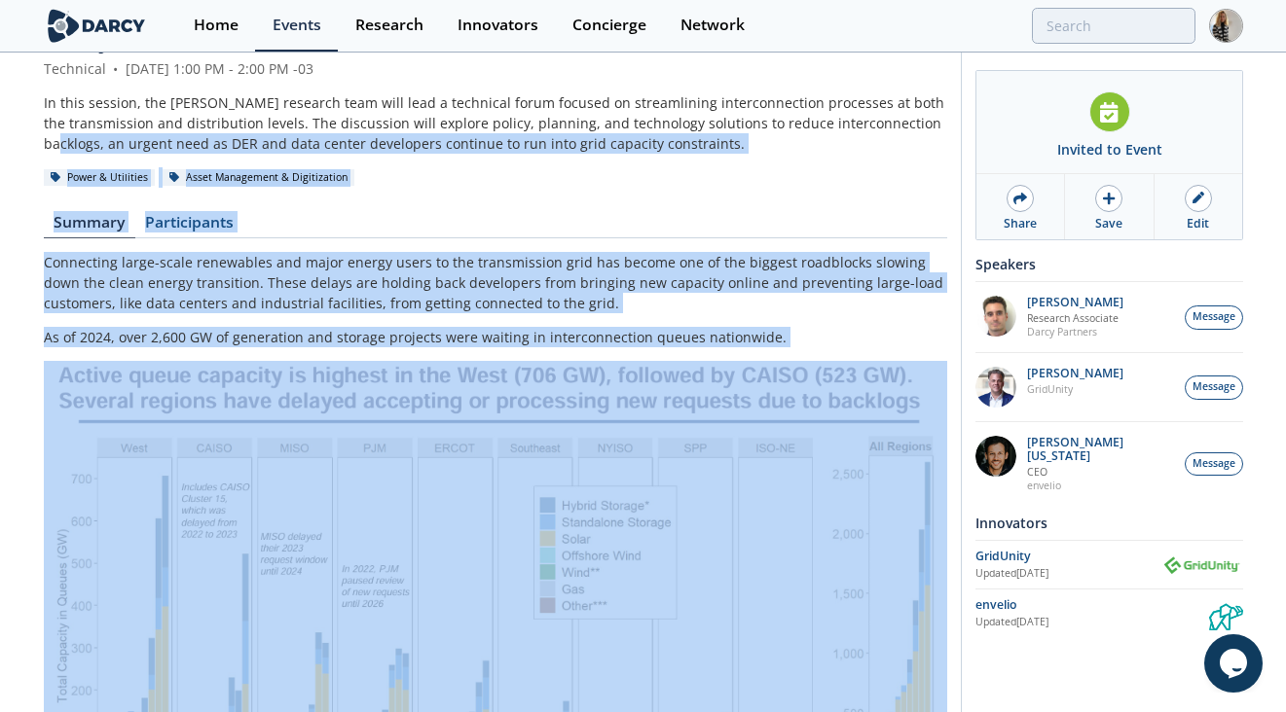
scroll to position [99, 0]
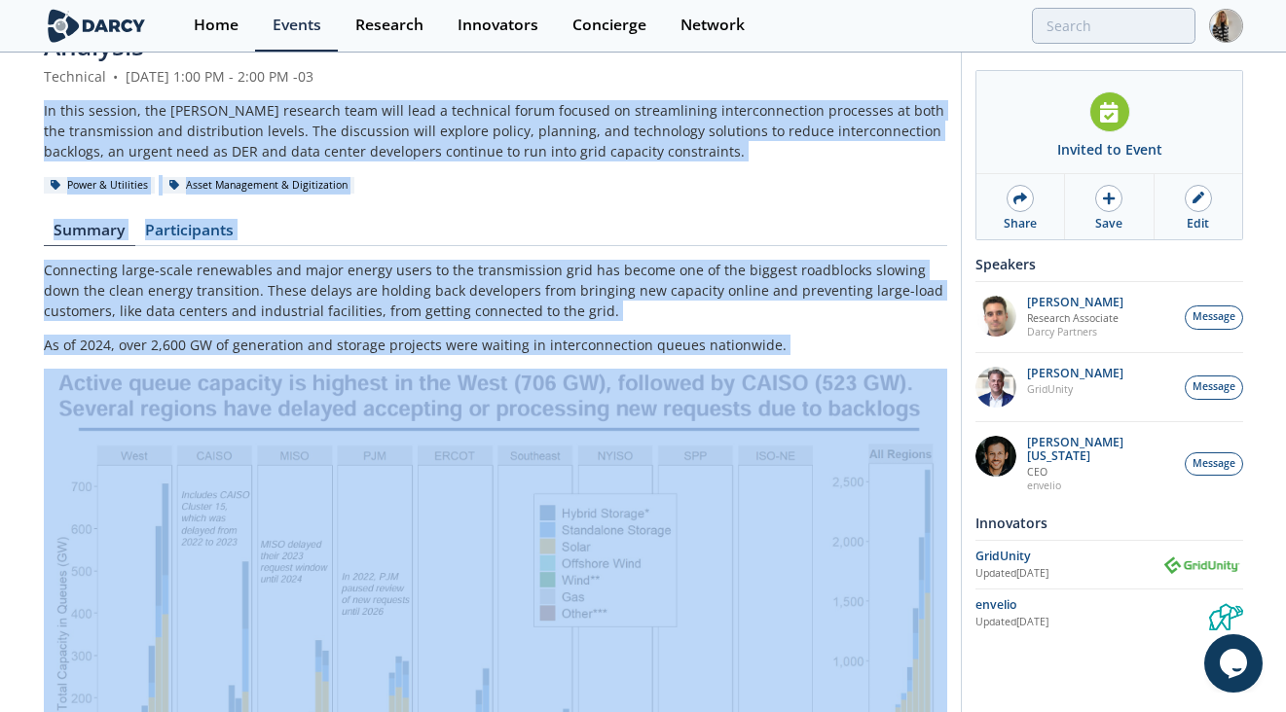
drag, startPoint x: 259, startPoint y: 553, endPoint x: 33, endPoint y: 111, distance: 496.3
copy div "In this session, the [PERSON_NAME] research team will lead a technical forum fo…"
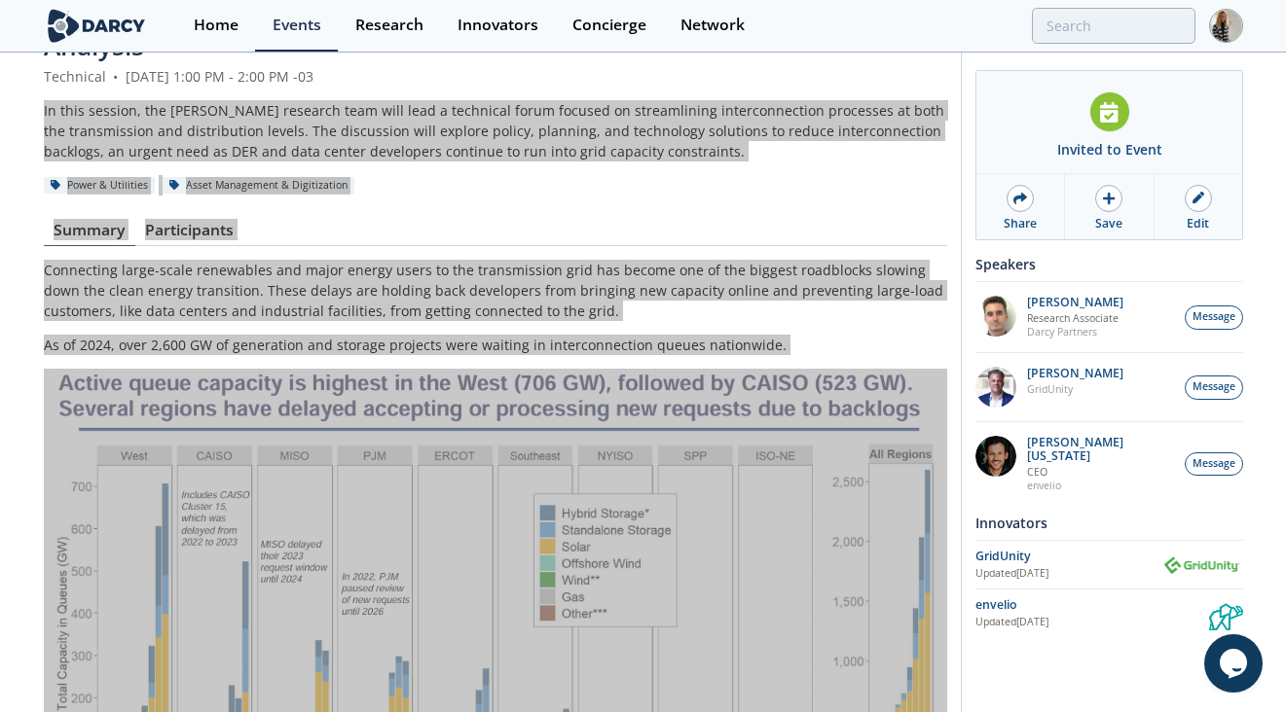
scroll to position [0, 0]
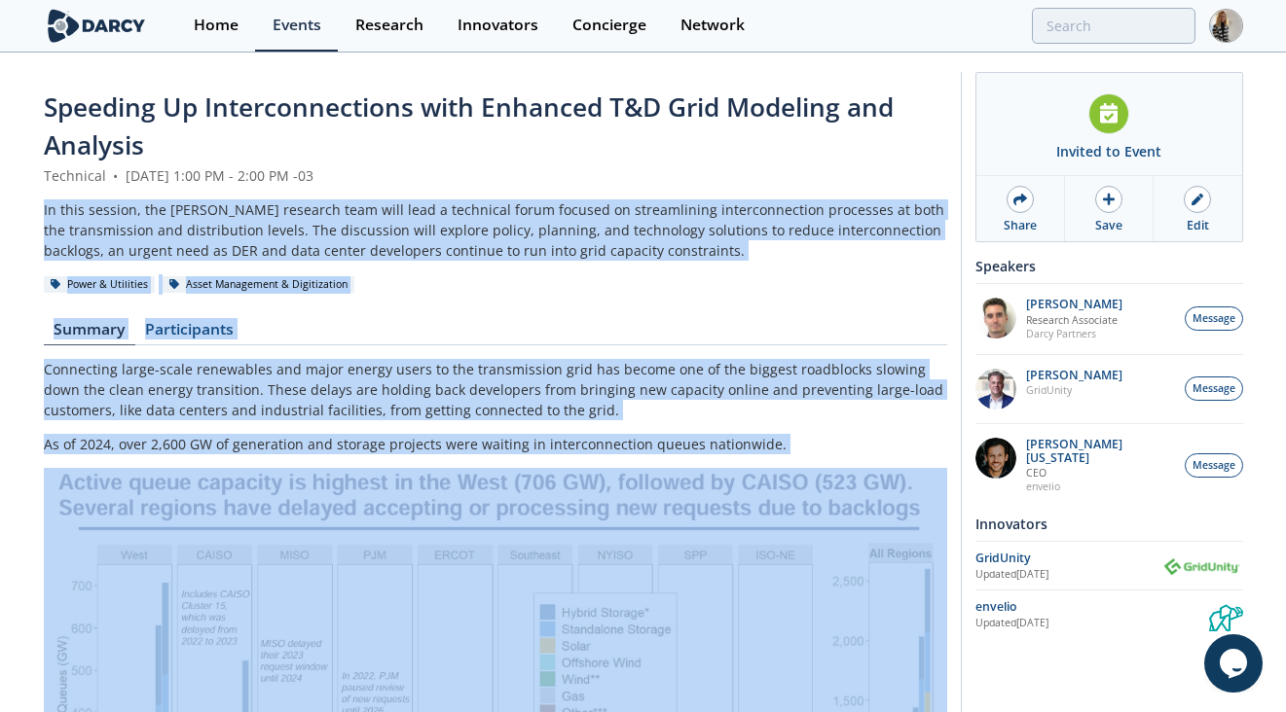
click at [259, 328] on nav "Summary Participants" at bounding box center [495, 333] width 903 height 23
